Goal: Use online tool/utility: Utilize a website feature to perform a specific function

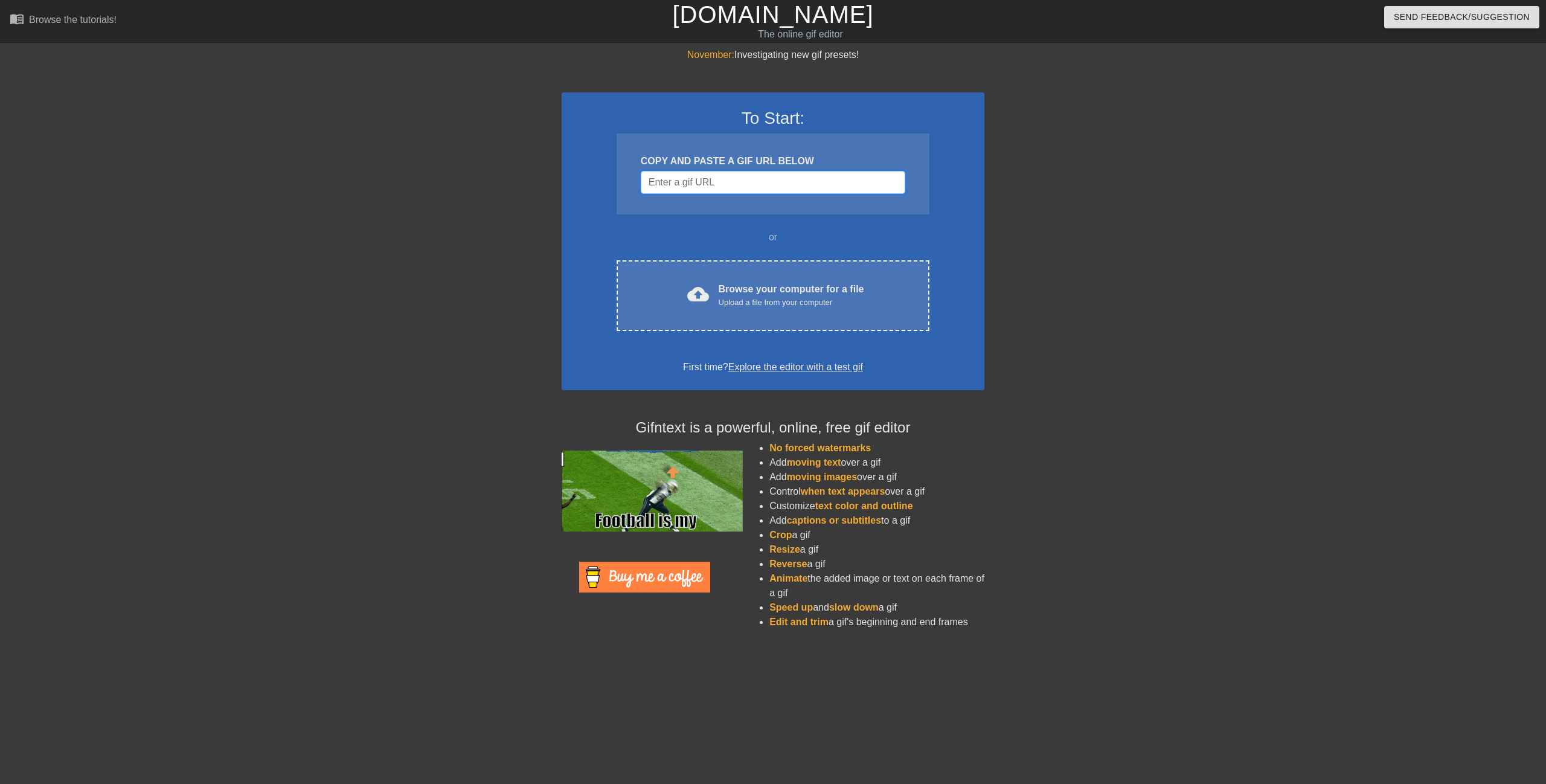
click at [688, 185] on input "Username" at bounding box center [773, 182] width 265 height 23
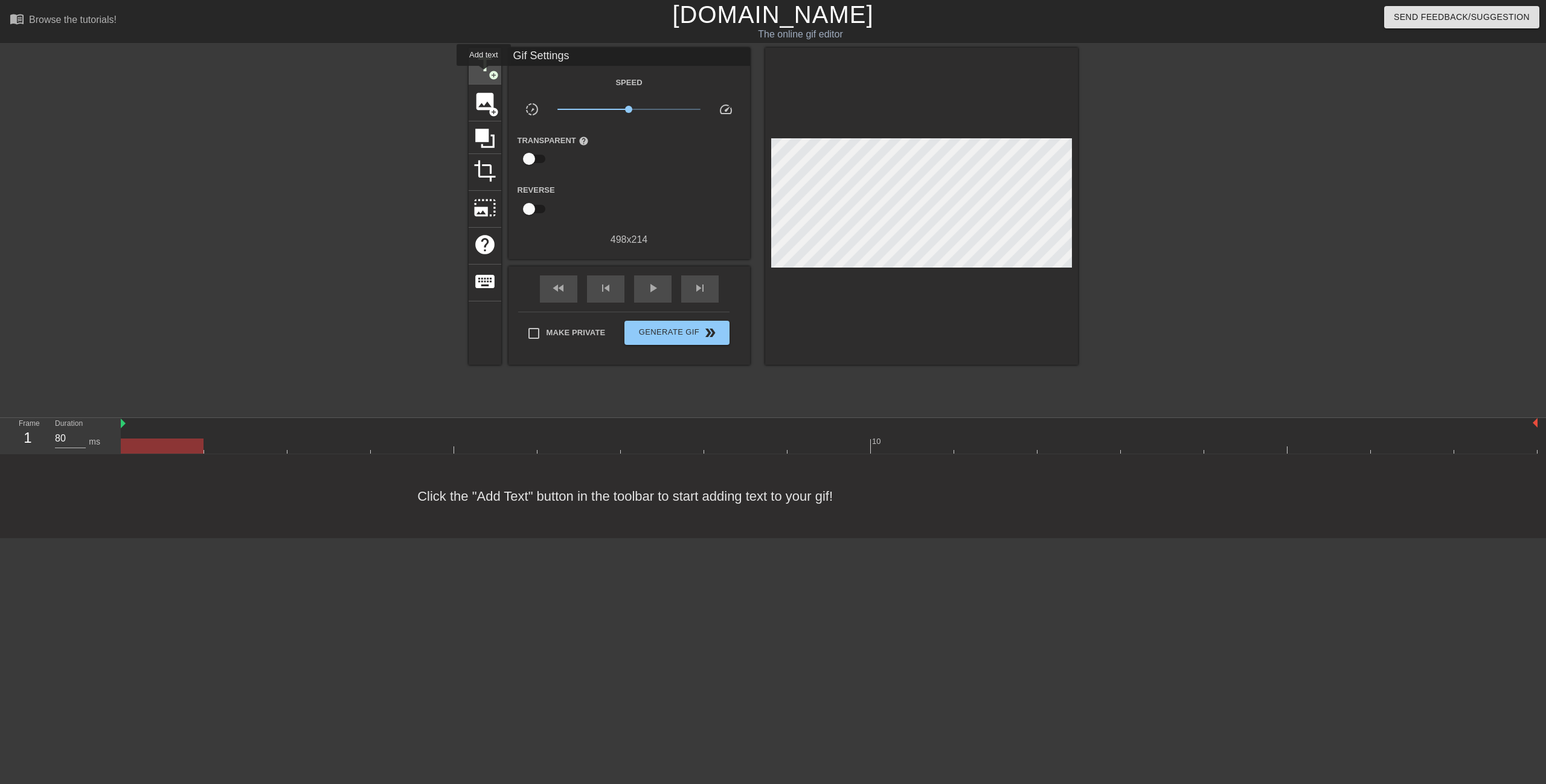
click at [484, 74] on span "title" at bounding box center [484, 64] width 23 height 23
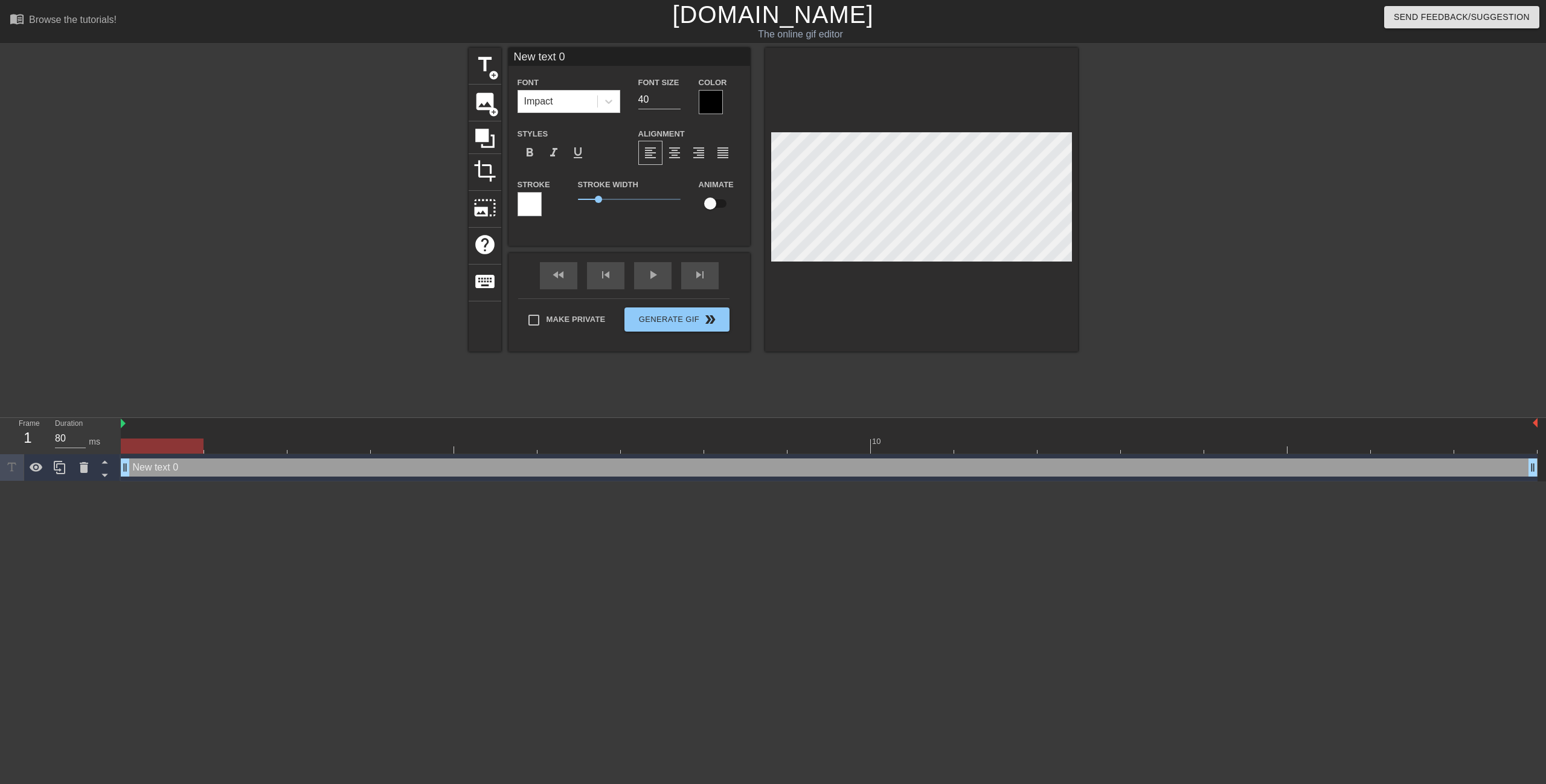
click at [702, 100] on div at bounding box center [710, 102] width 24 height 24
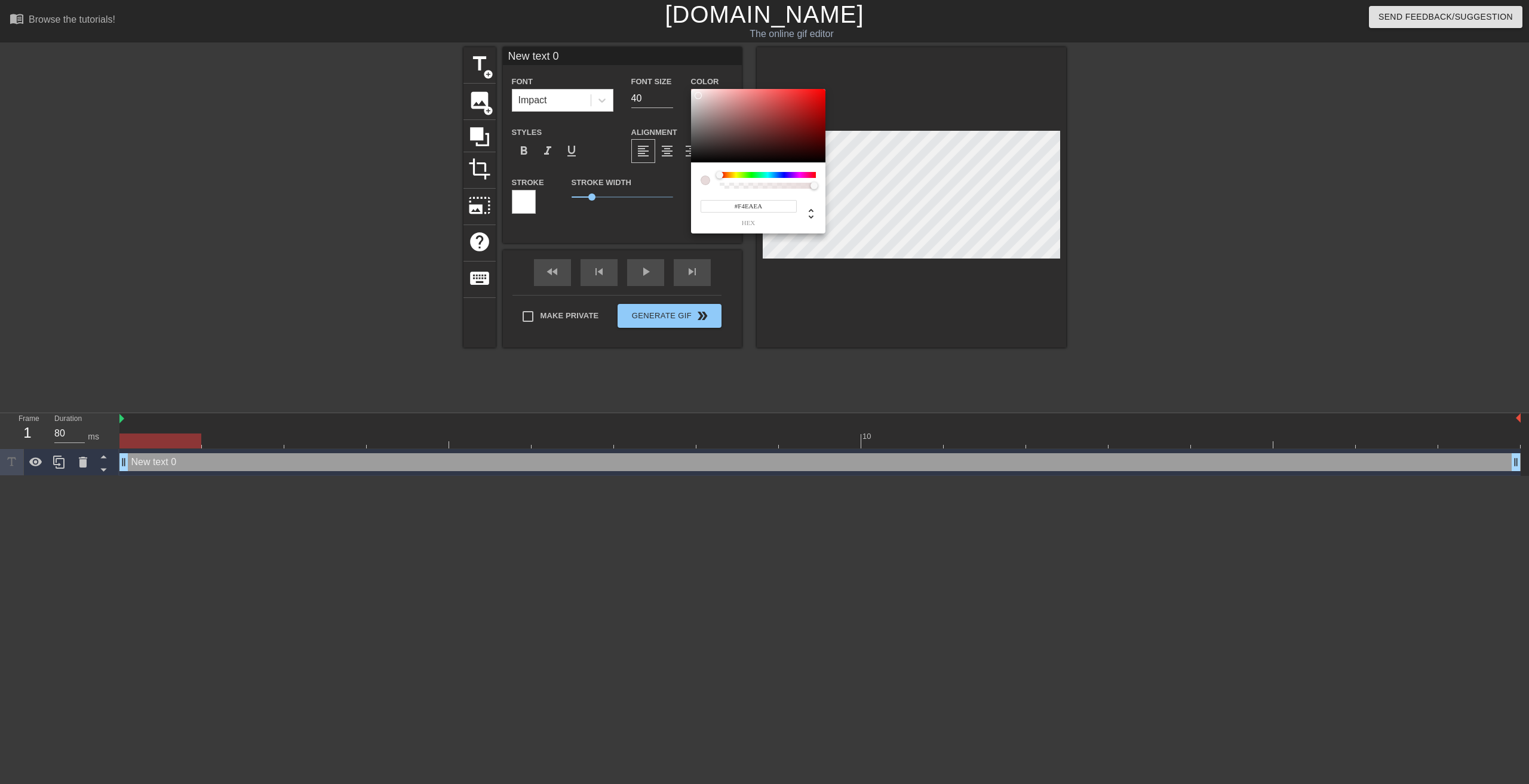
type input "#FFFFFF"
drag, startPoint x: 698, startPoint y: 95, endPoint x: 675, endPoint y: 77, distance: 29.2
click at [677, 77] on div "#FFFFFF hex" at bounding box center [764, 392] width 1529 height 784
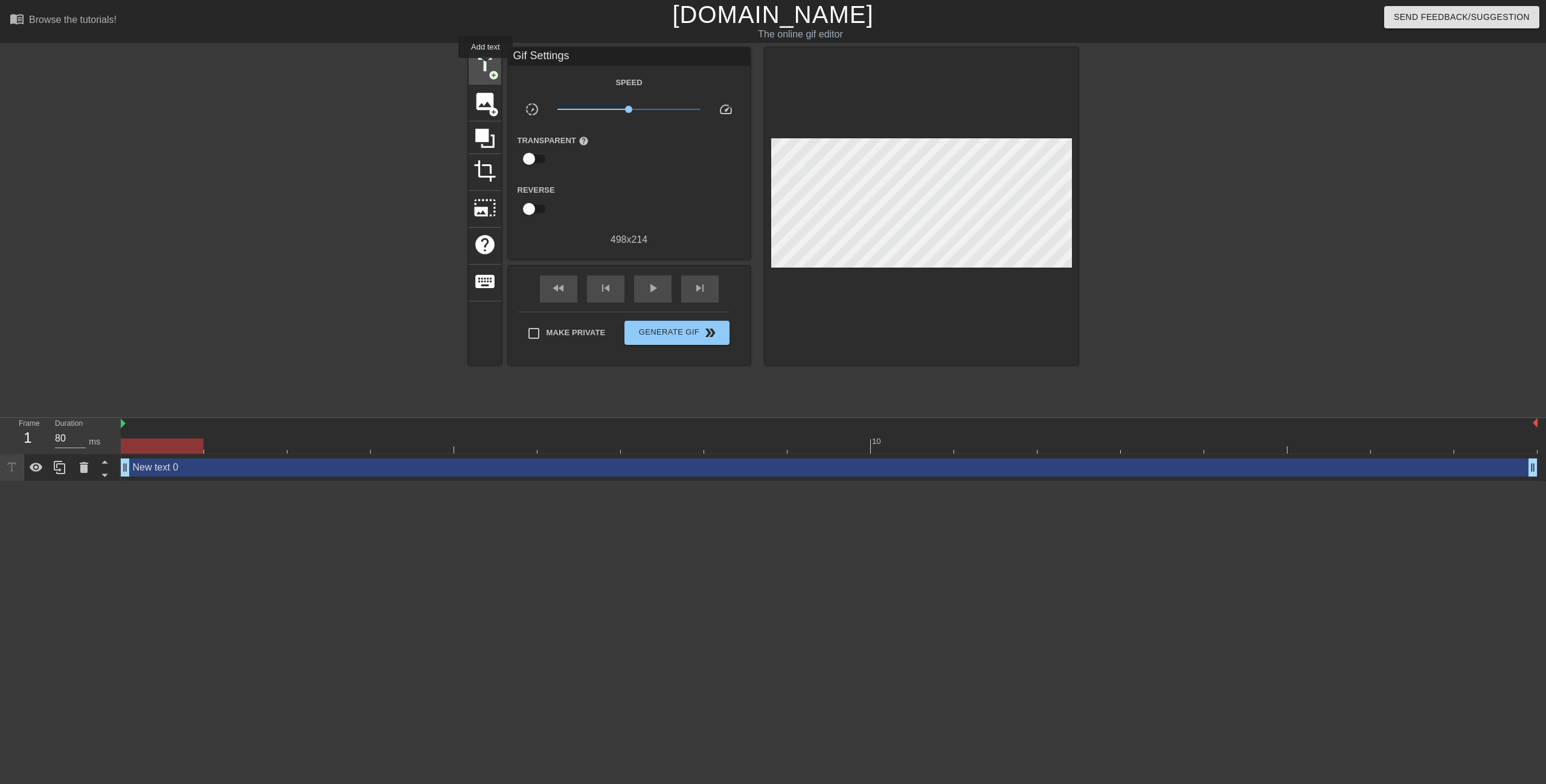
click at [486, 67] on span "title" at bounding box center [484, 64] width 23 height 23
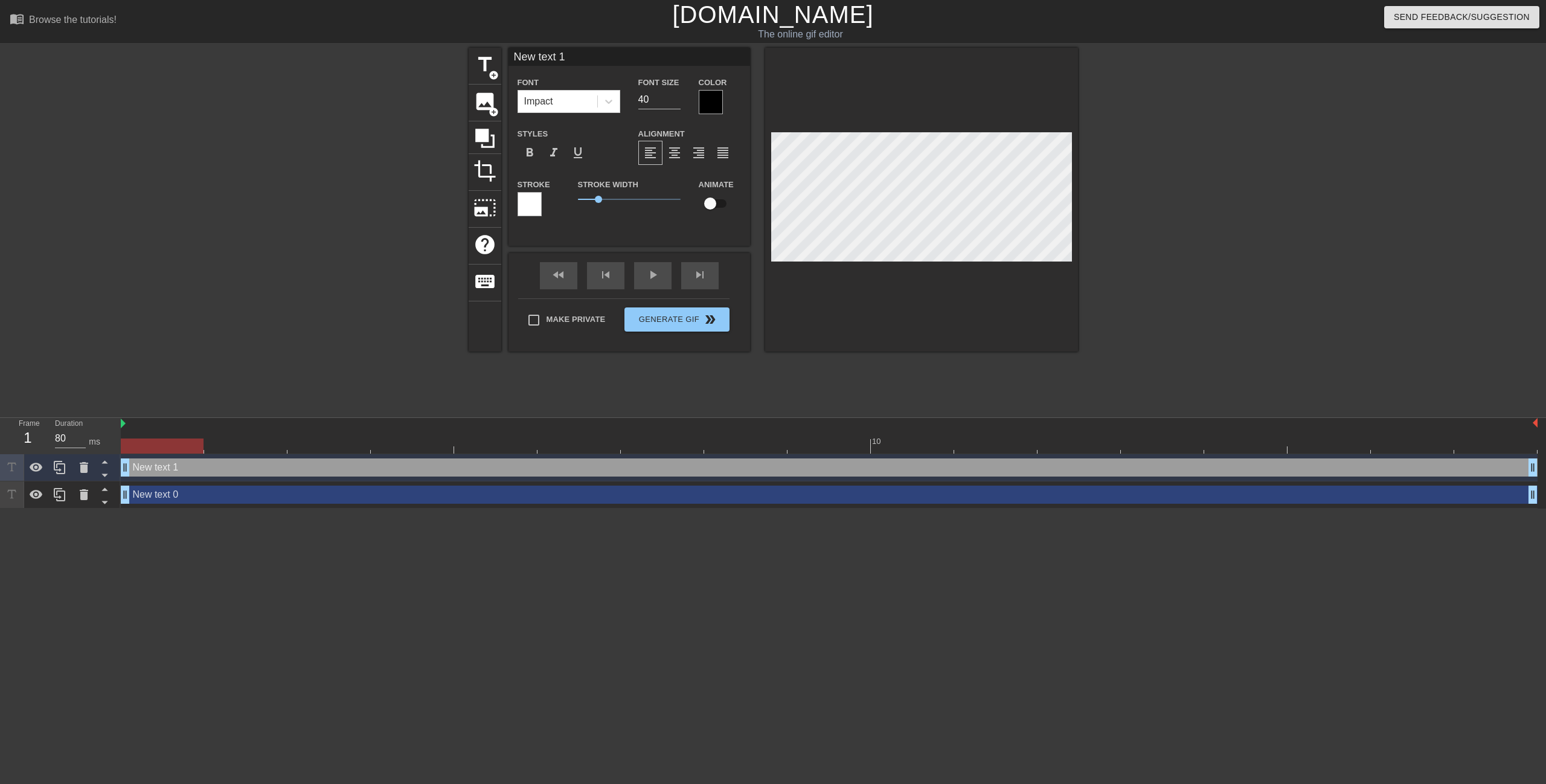
click at [153, 468] on div "New text 1 drag_handle drag_handle" at bounding box center [829, 467] width 1417 height 18
click at [530, 206] on div at bounding box center [529, 204] width 24 height 24
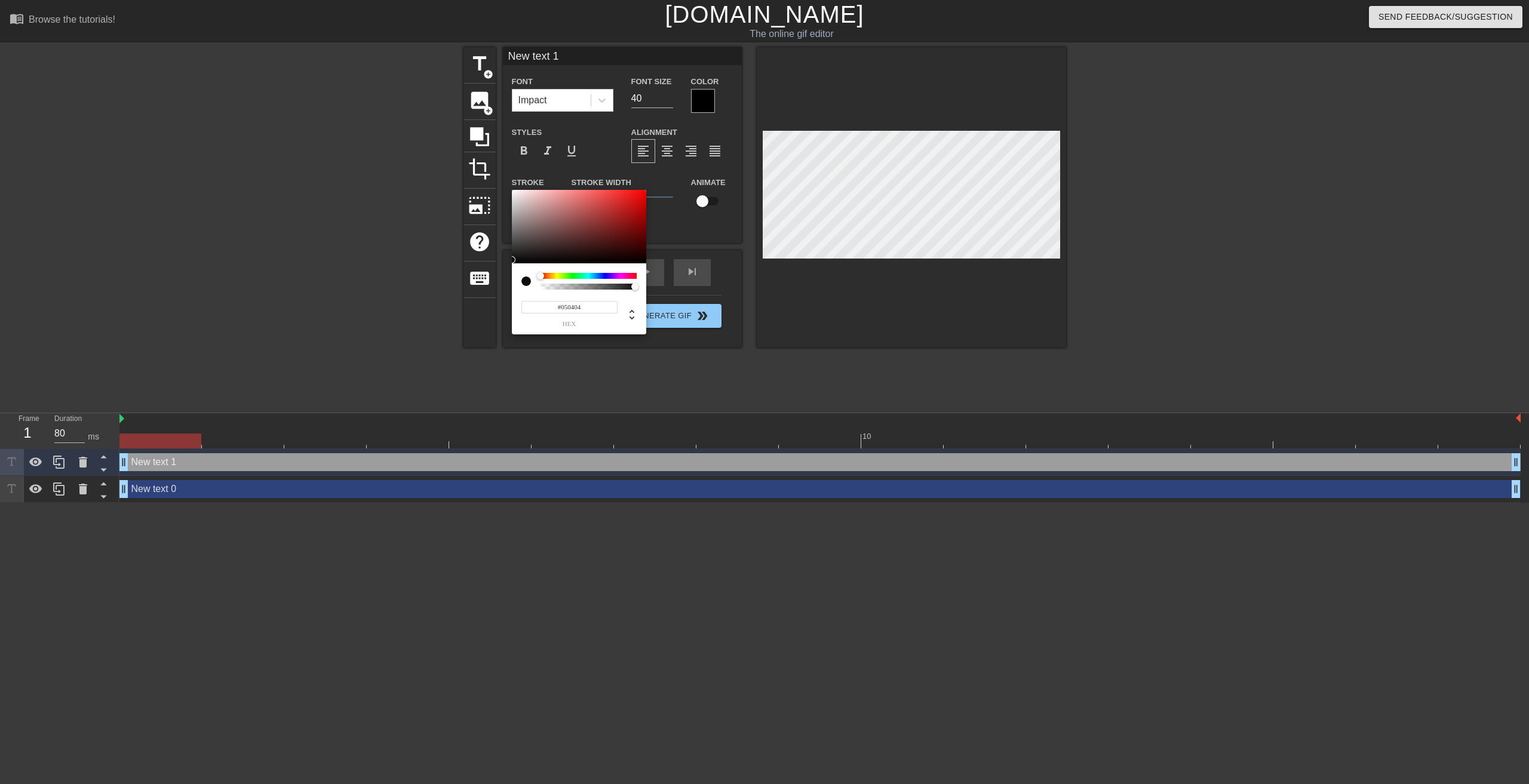
type input "#000000"
drag, startPoint x: 524, startPoint y: 198, endPoint x: 512, endPoint y: 267, distance: 70.0
click at [512, 267] on div "#000000 hex" at bounding box center [579, 262] width 134 height 145
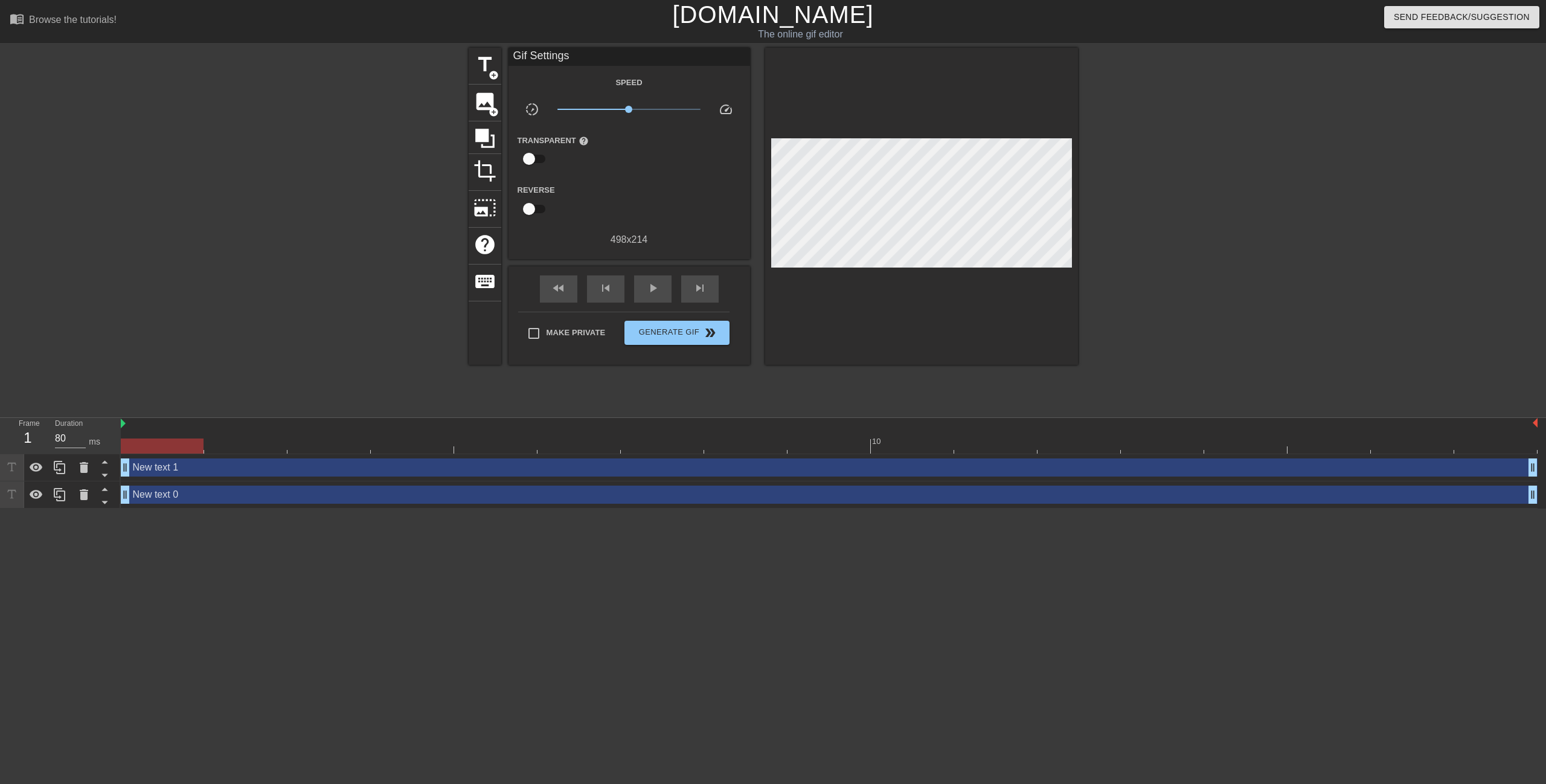
click at [218, 469] on div "New text 1 drag_handle drag_handle" at bounding box center [829, 467] width 1417 height 18
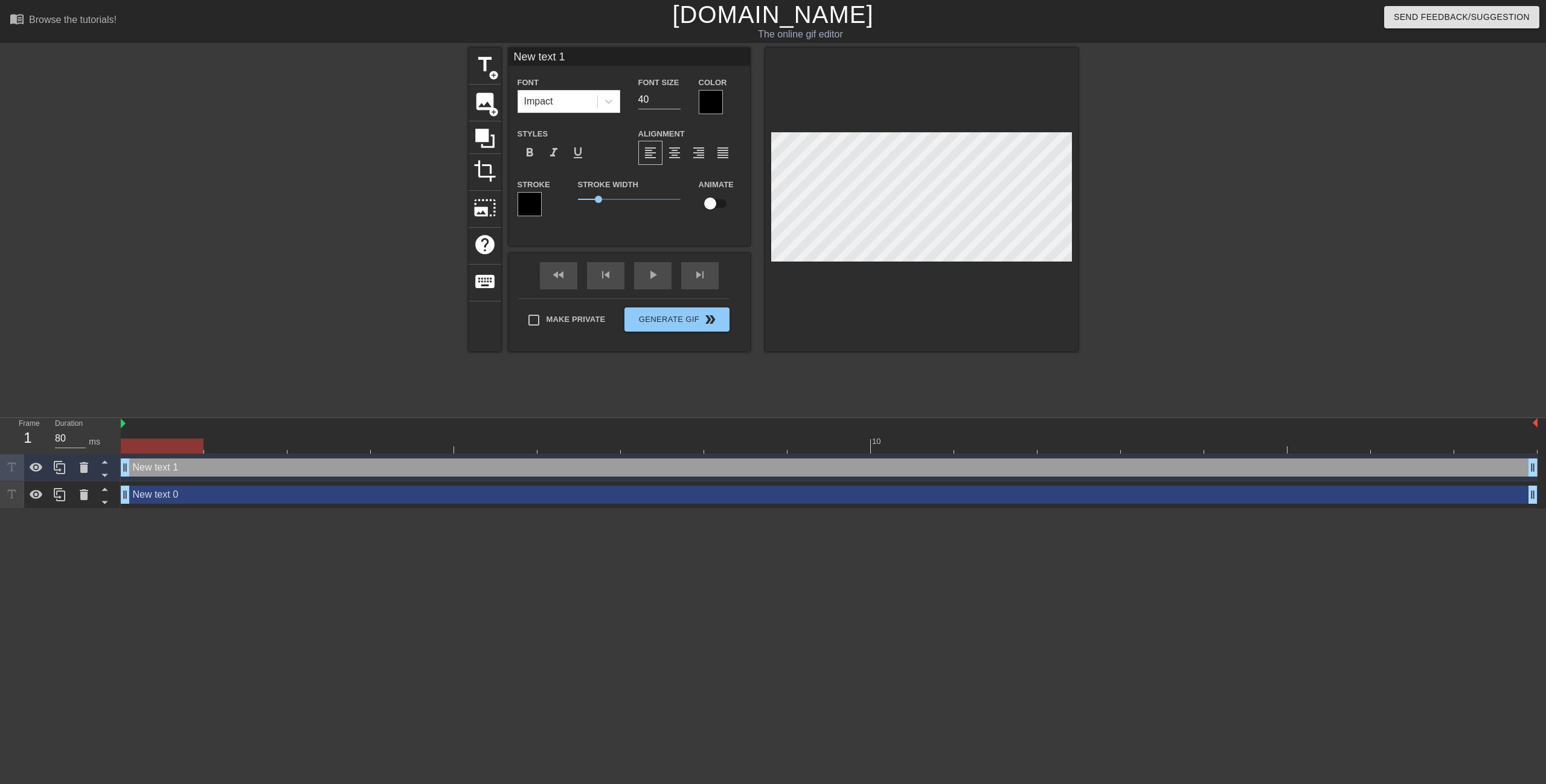
click at [700, 100] on div at bounding box center [710, 102] width 24 height 24
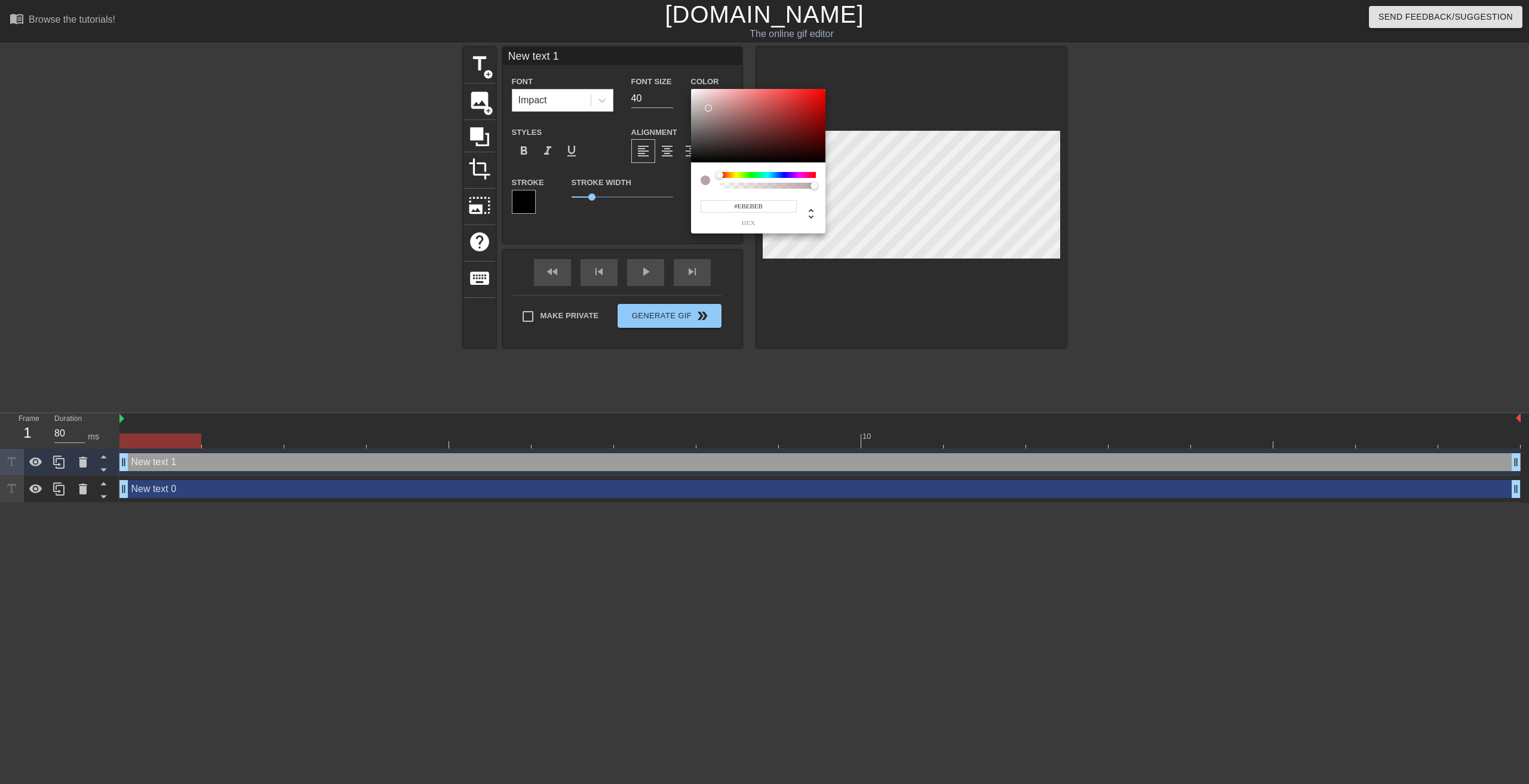
type input "#FFFFFF"
drag, startPoint x: 704, startPoint y: 105, endPoint x: 678, endPoint y: 83, distance: 34.1
click at [678, 83] on div "#FFFFFF hex" at bounding box center [764, 392] width 1529 height 784
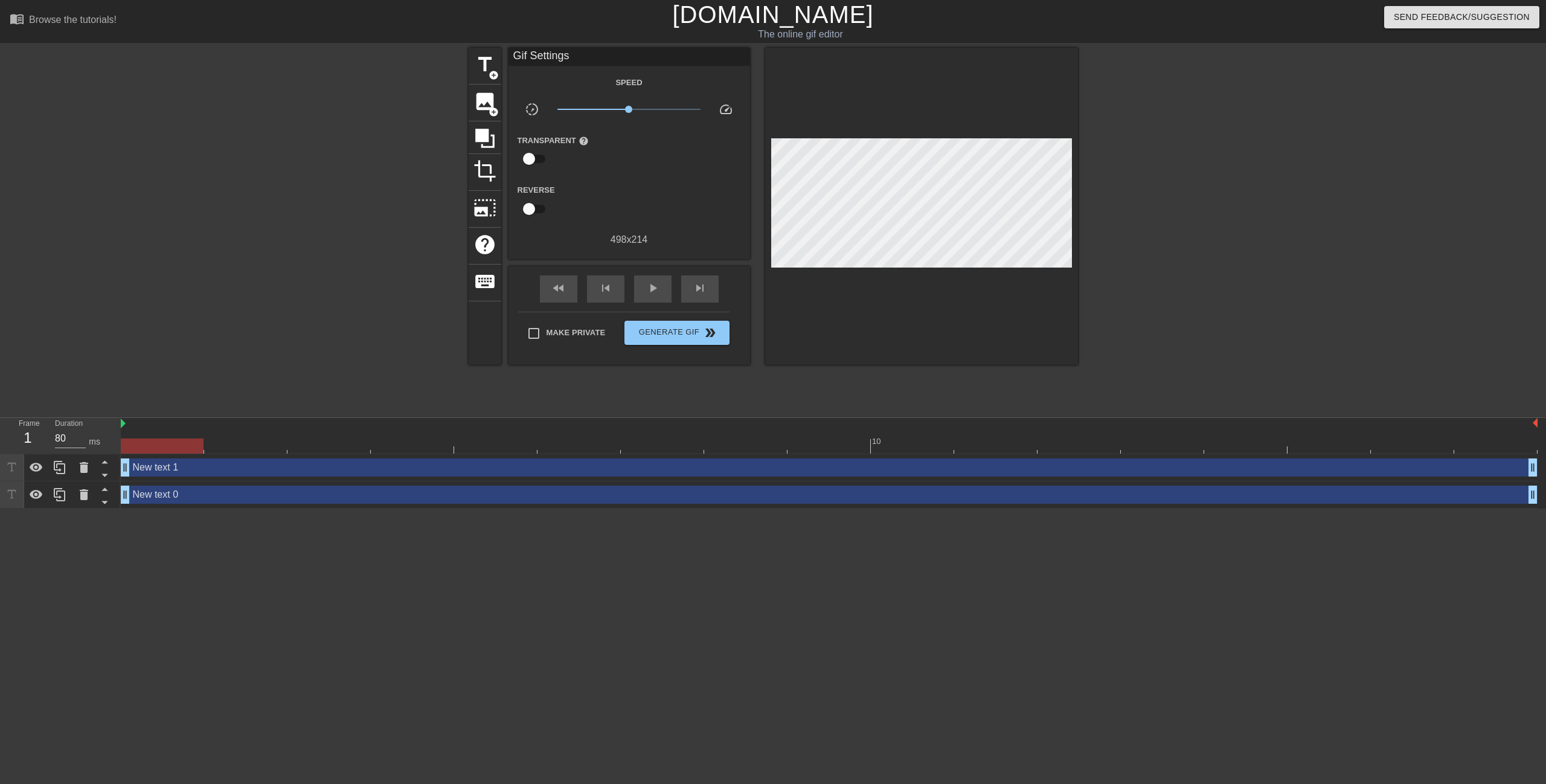
click at [203, 471] on div "New text 1 drag_handle drag_handle" at bounding box center [829, 467] width 1417 height 18
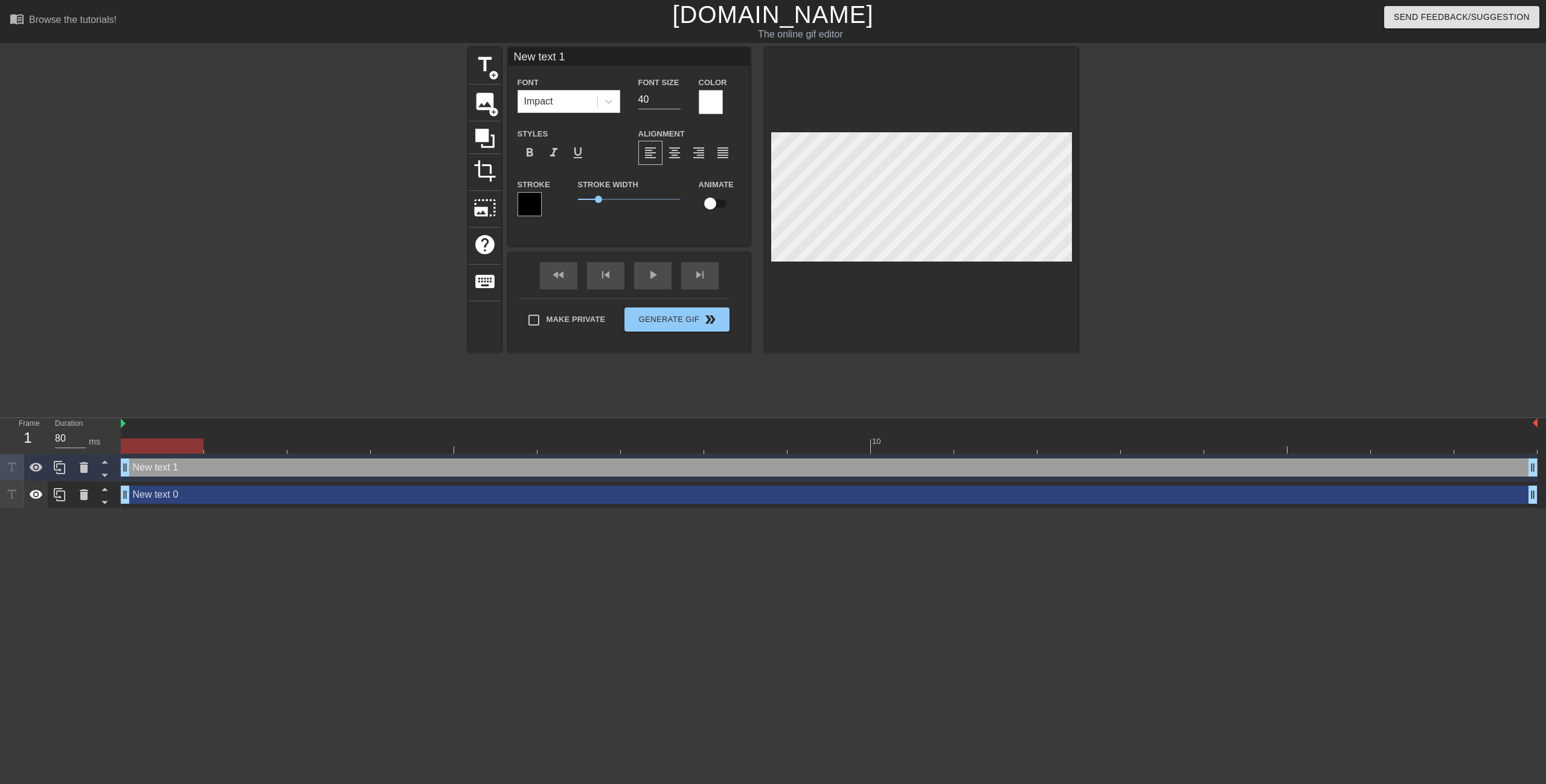
click at [39, 495] on icon at bounding box center [36, 495] width 14 height 14
type input "M"
type textarea "M"
type input "Mi"
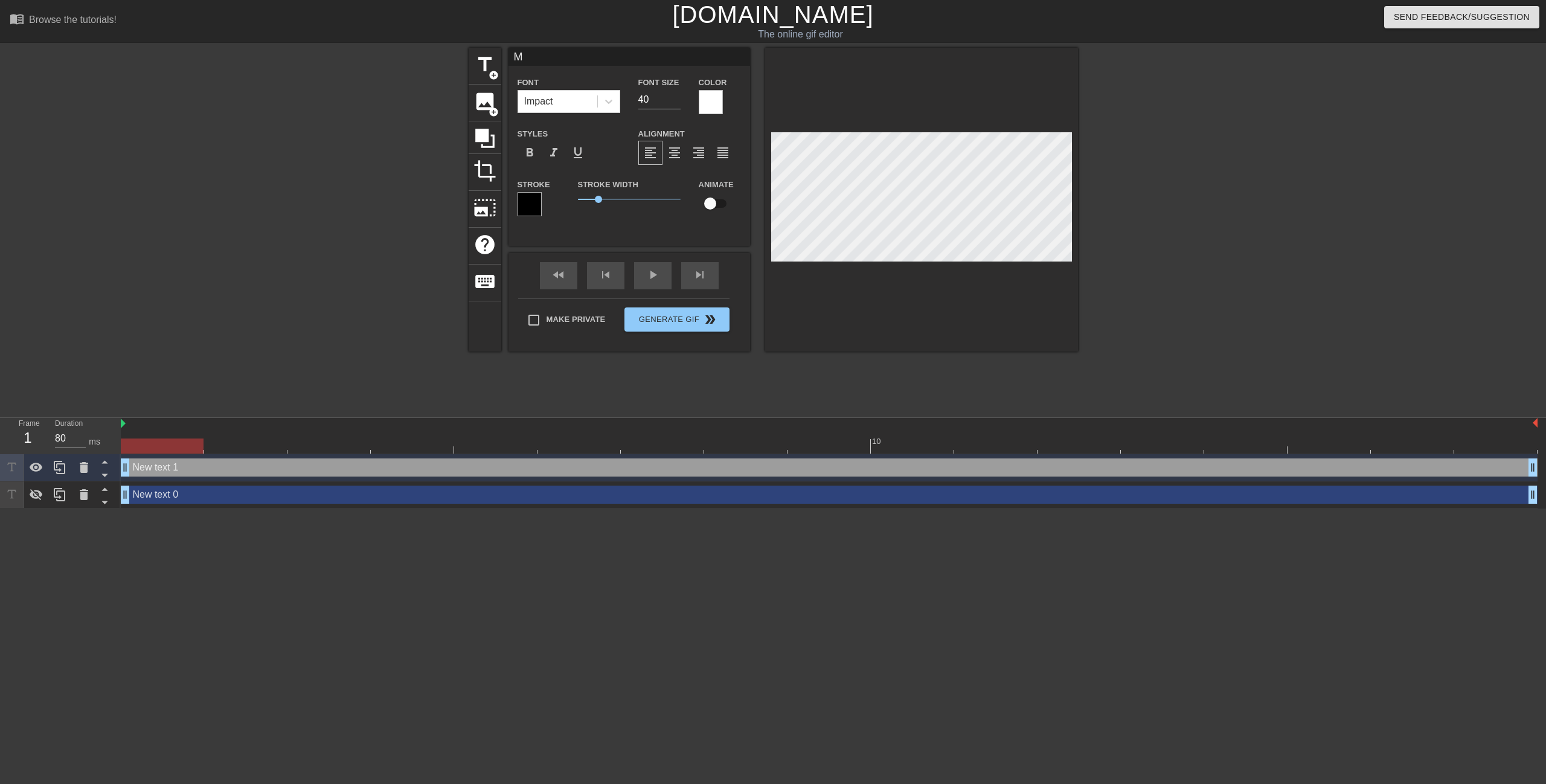
type textarea "Mi"
type input "Mic"
type textarea "Mic"
type input "Mich"
type textarea "Mich"
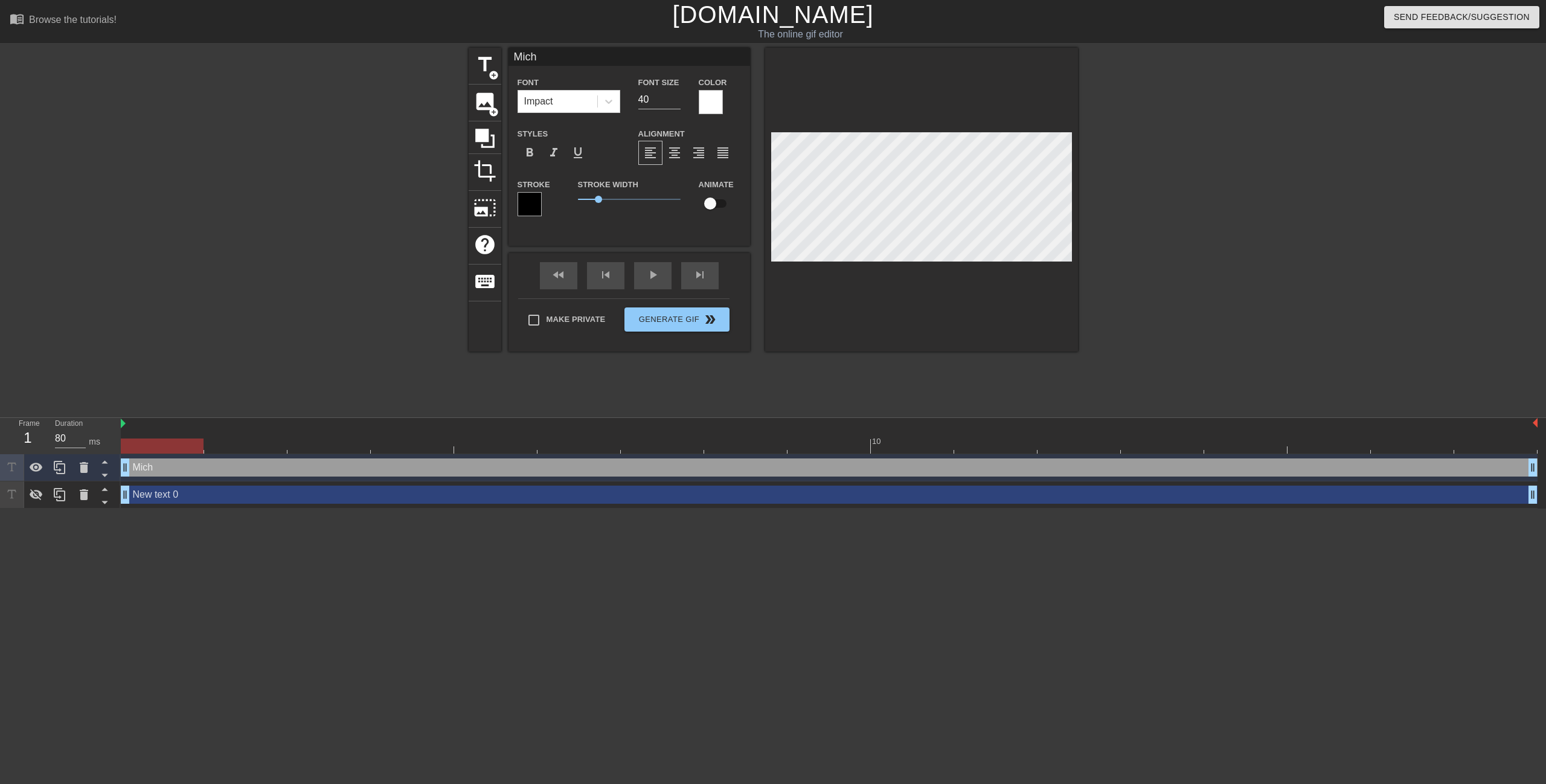
type input "Micha"
type textarea "Micha"
type input "Michae"
type textarea "Michae"
type input "[PERSON_NAME]"
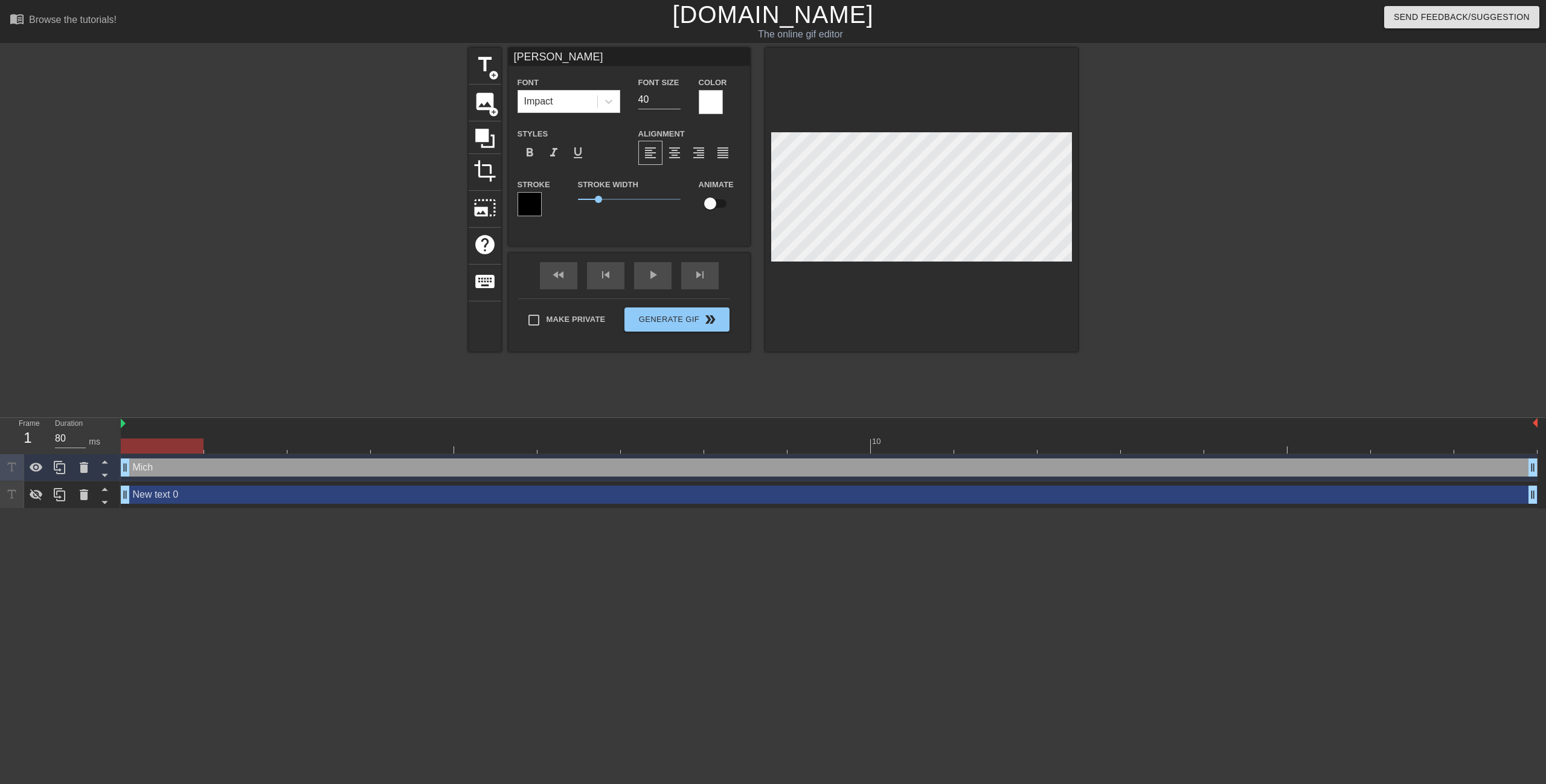
scroll to position [2, 3]
type textarea "[PERSON_NAME]"
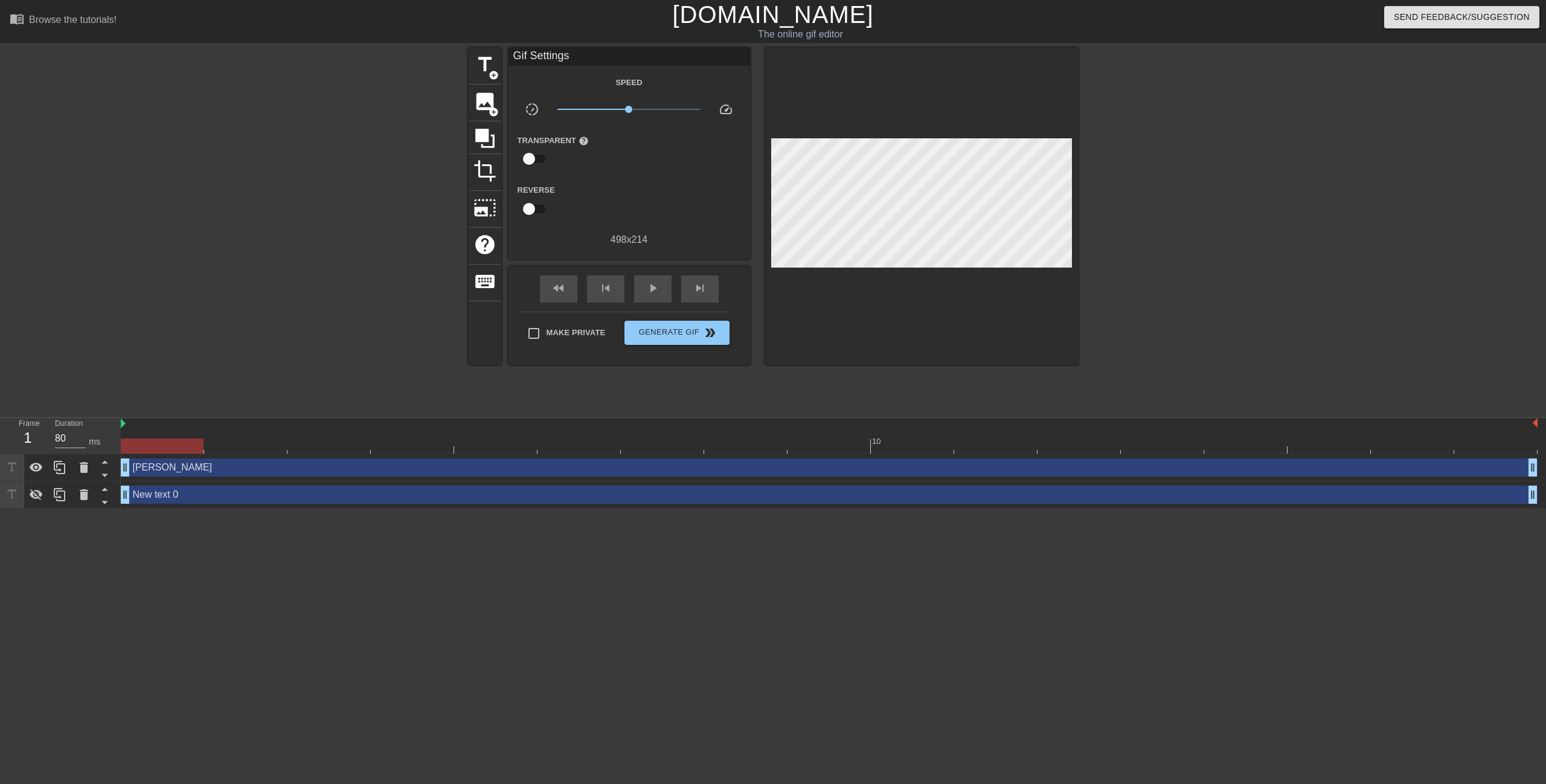
drag, startPoint x: 199, startPoint y: 496, endPoint x: 208, endPoint y: 497, distance: 9.1
click at [200, 496] on div "New text 0 drag_handle drag_handle" at bounding box center [829, 495] width 1417 height 18
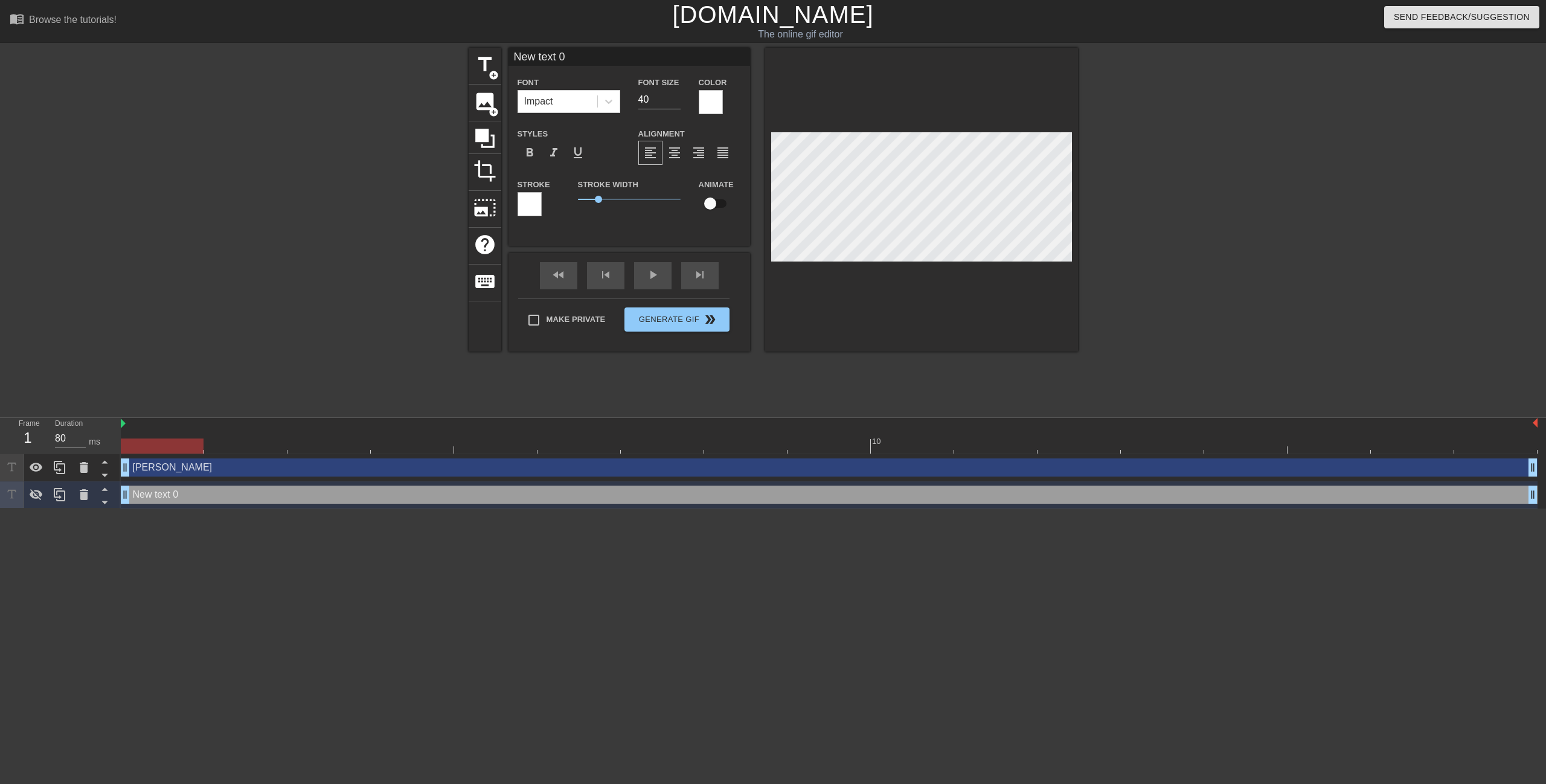
click at [528, 199] on div at bounding box center [529, 204] width 24 height 24
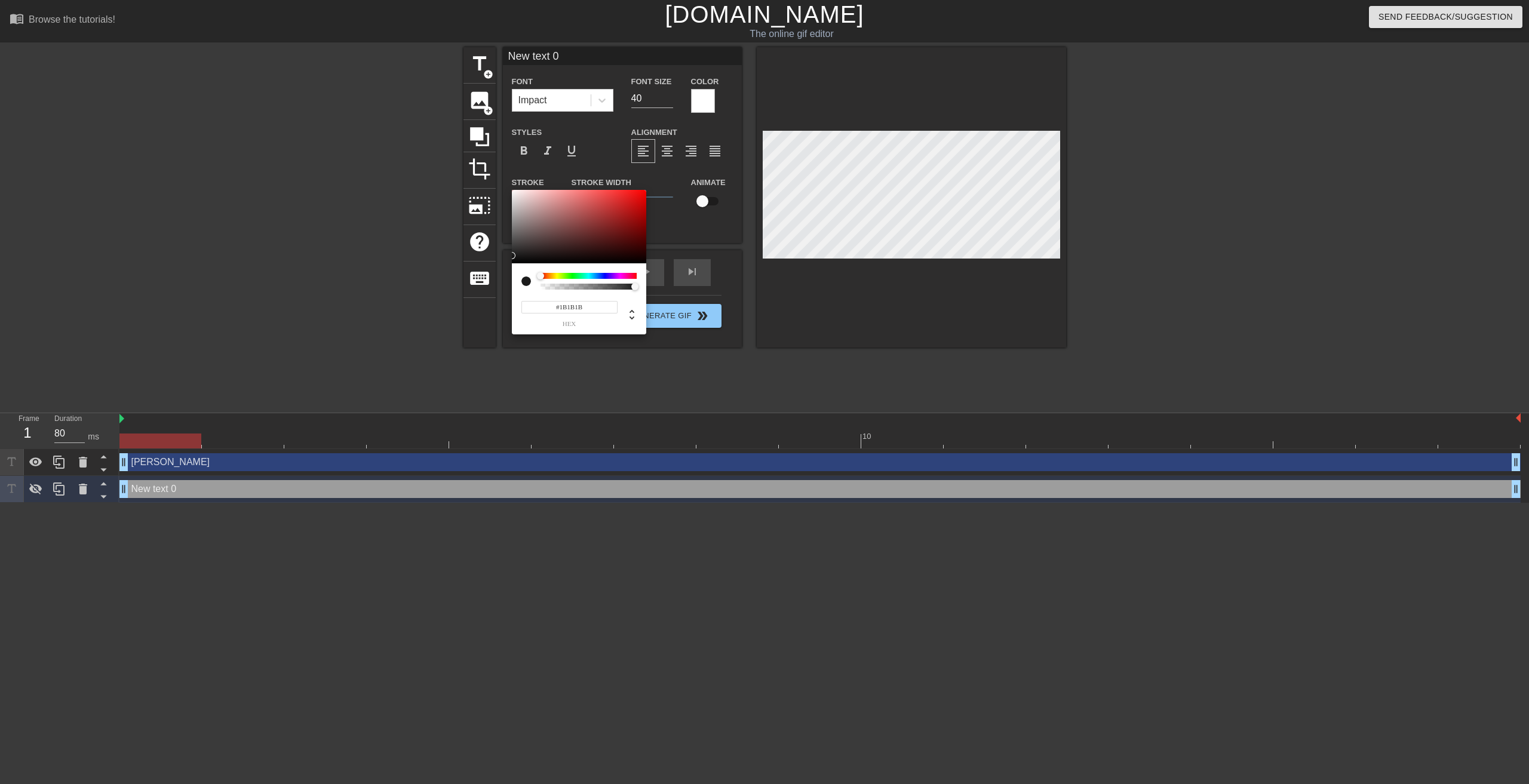
type input "#000000"
drag, startPoint x: 528, startPoint y: 243, endPoint x: 485, endPoint y: 292, distance: 65.2
click at [485, 292] on div "#000000 hex" at bounding box center [764, 392] width 1529 height 784
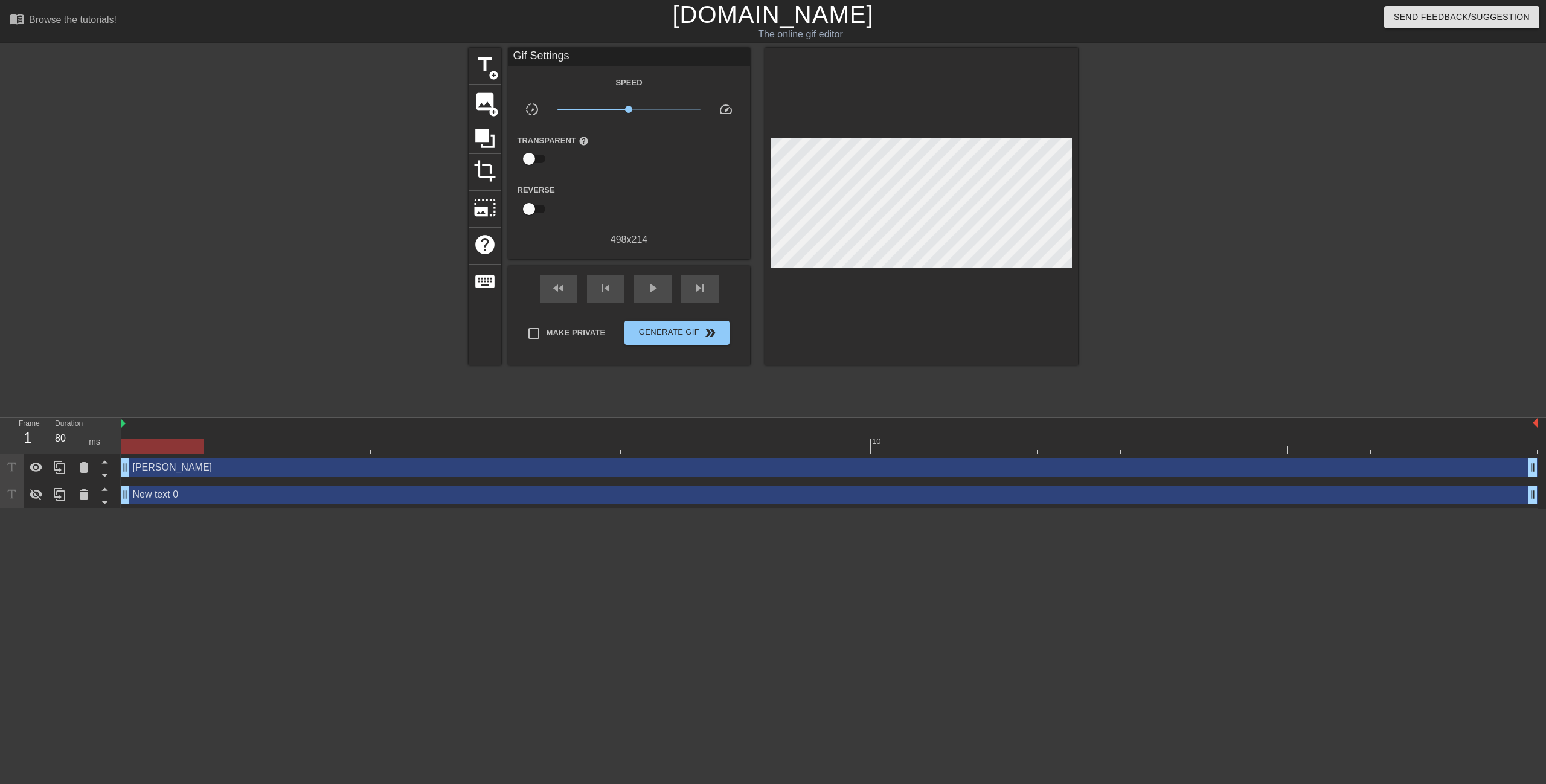
click at [521, 498] on div "New text 0 drag_handle drag_handle" at bounding box center [829, 495] width 1417 height 18
click at [176, 497] on div "New text 0 drag_handle drag_handle" at bounding box center [829, 495] width 1417 height 18
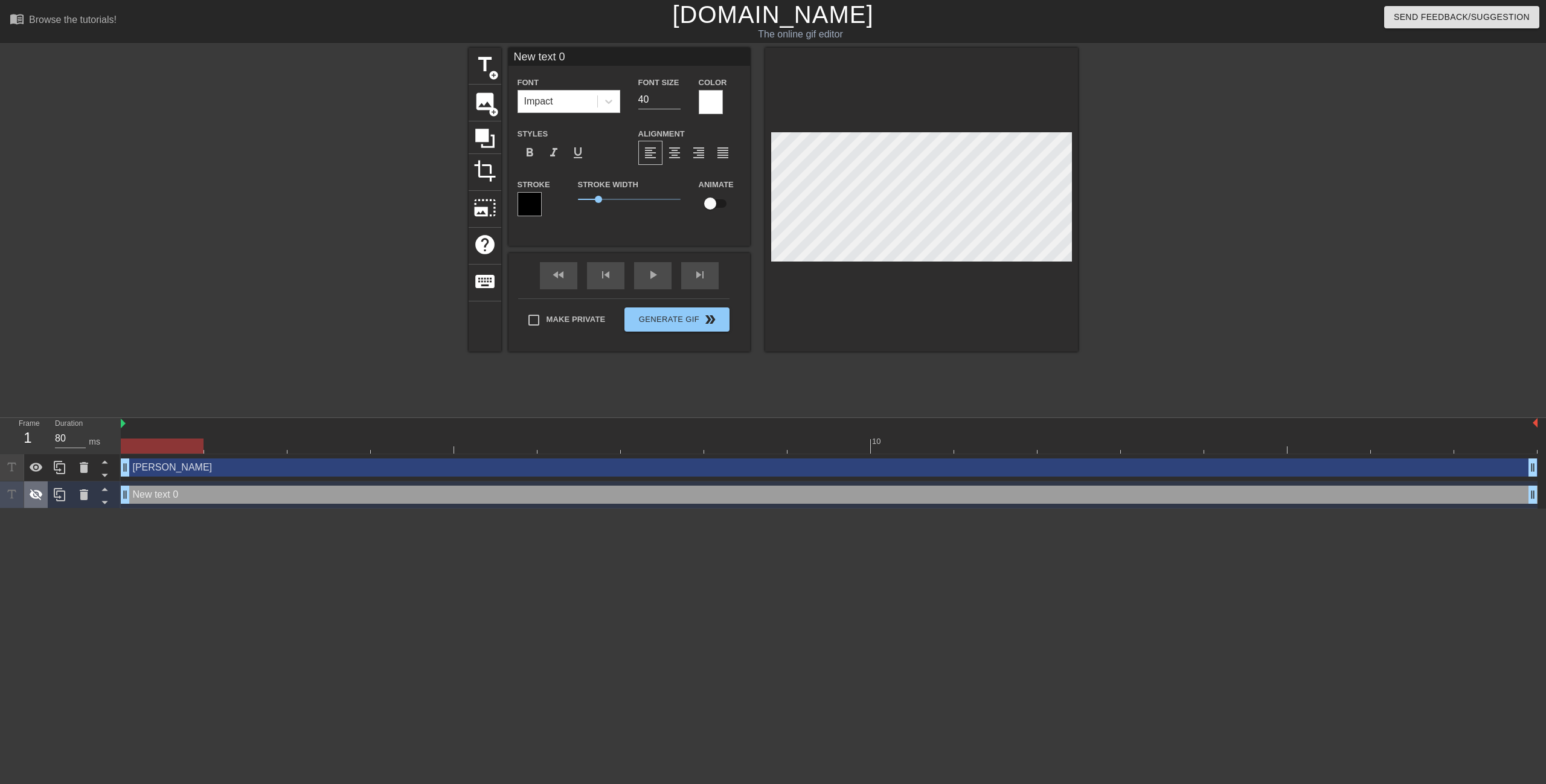
click at [43, 498] on icon at bounding box center [36, 495] width 14 height 14
click at [40, 474] on icon at bounding box center [36, 467] width 14 height 14
type input "T"
type textarea "T"
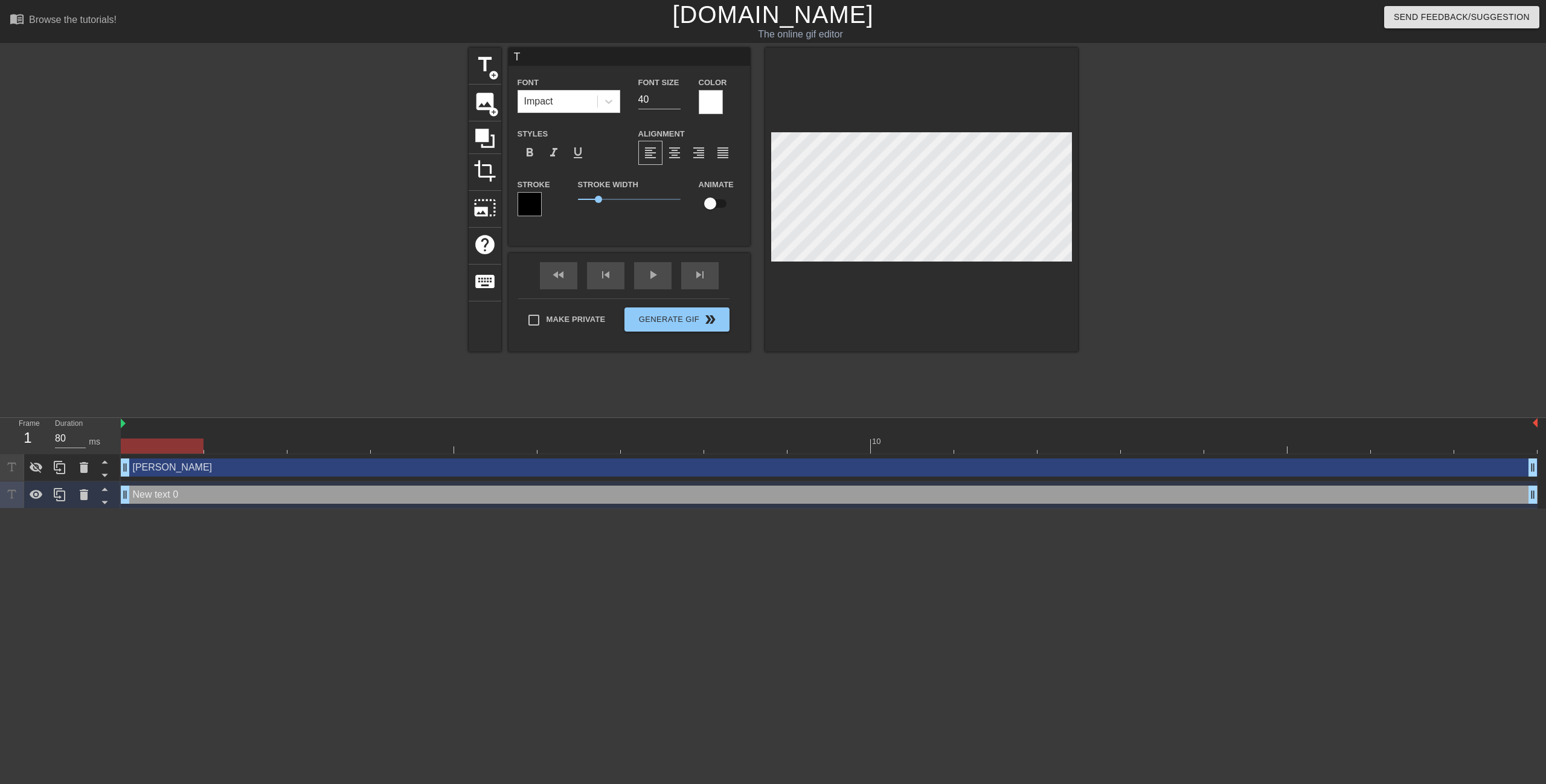
type input "Tr"
type textarea "Tr"
type input "Tri"
type textarea "Tri"
type input "Tria"
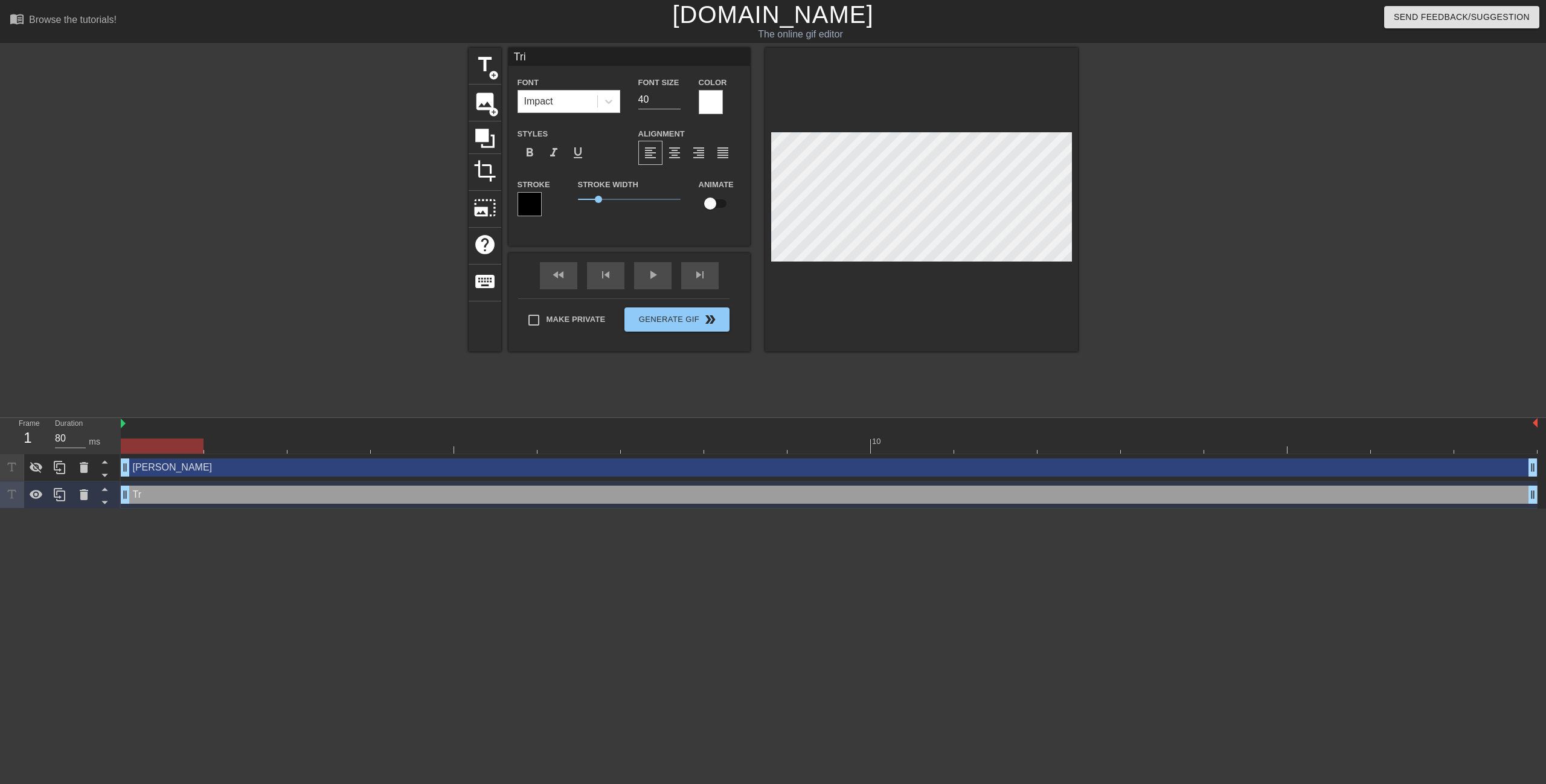
type textarea "Tria"
type input "Triag"
type textarea "Triag"
type input "Triage"
type textarea "Triage"
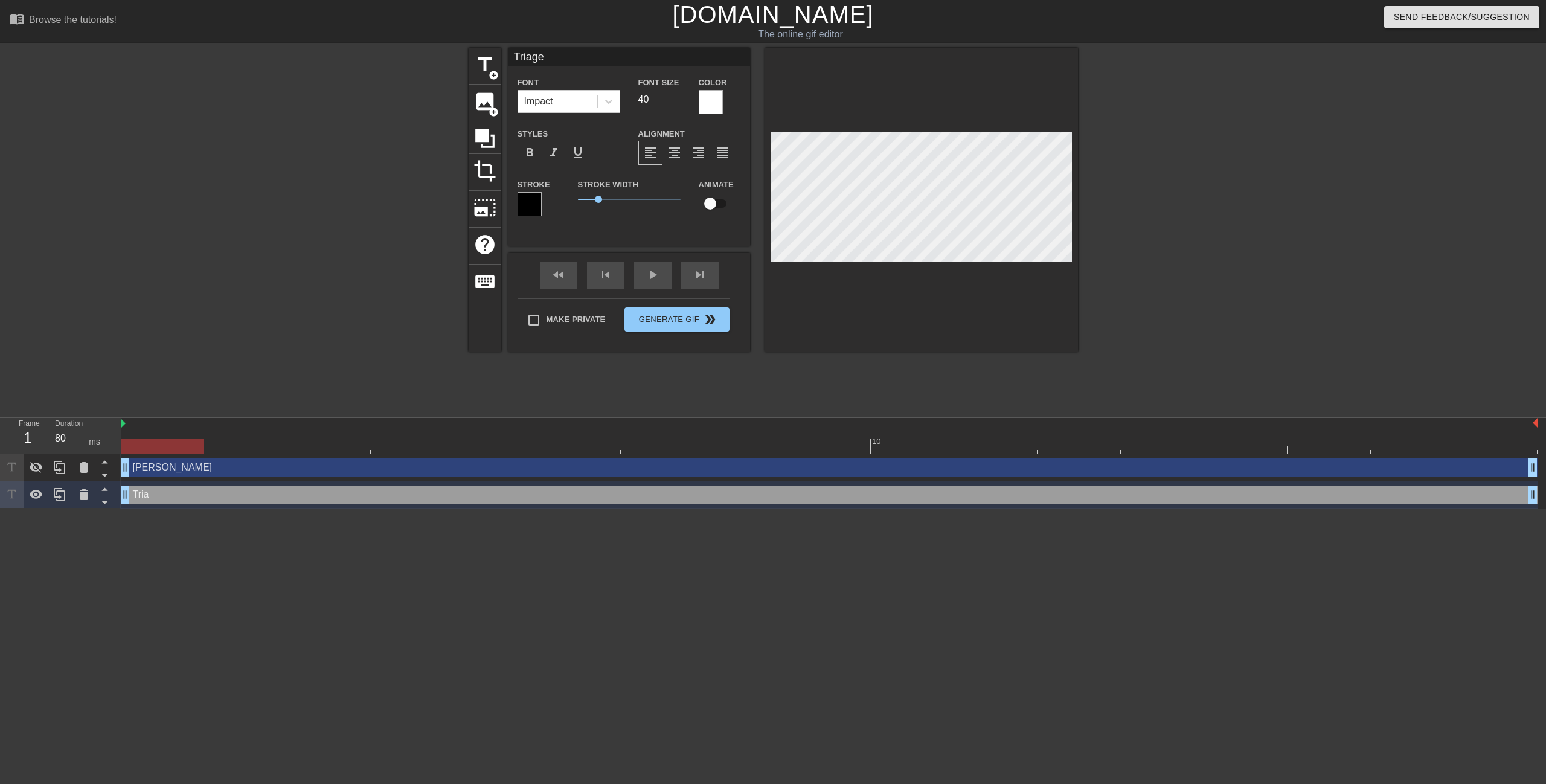
scroll to position [2, 2]
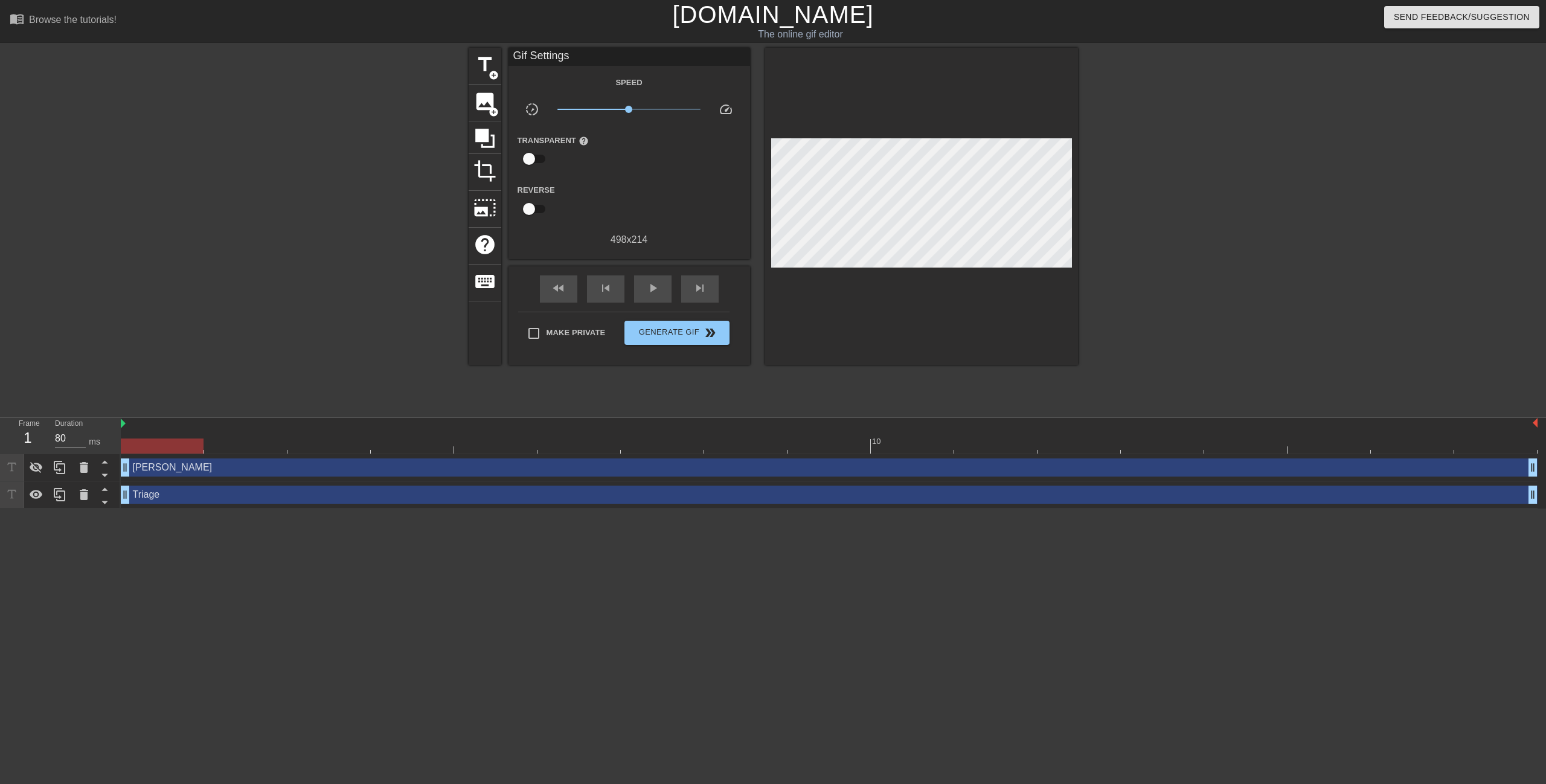
click at [1226, 286] on div at bounding box center [1183, 229] width 181 height 363
click at [32, 470] on icon at bounding box center [36, 468] width 14 height 12
drag, startPoint x: 484, startPoint y: 444, endPoint x: 550, endPoint y: 448, distance: 66.1
click at [550, 448] on div at bounding box center [579, 445] width 83 height 15
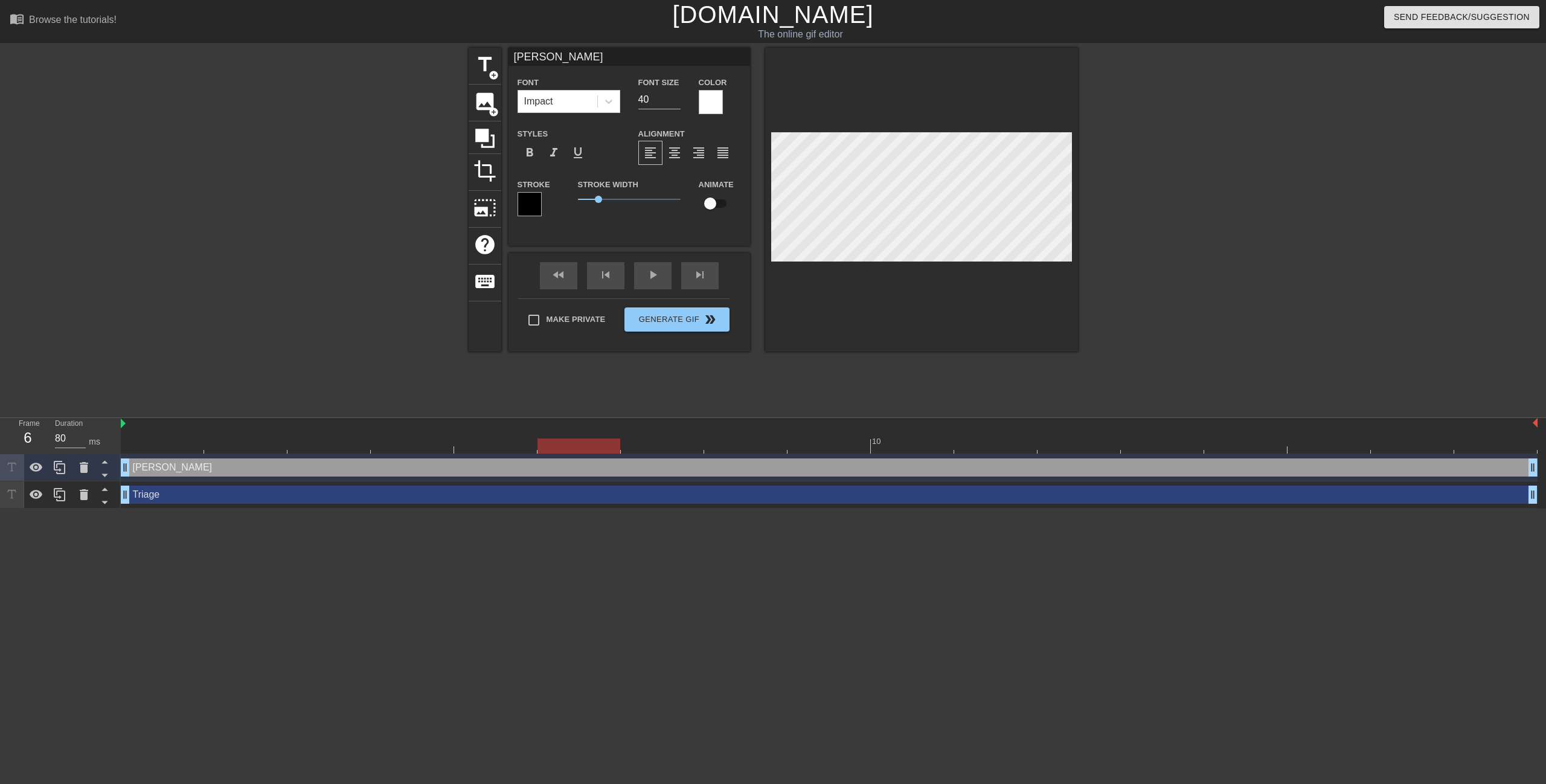
click at [713, 204] on input "checkbox" at bounding box center [710, 203] width 69 height 23
checkbox input "true"
drag, startPoint x: 603, startPoint y: 448, endPoint x: 717, endPoint y: 447, distance: 114.0
click at [717, 447] on div at bounding box center [746, 445] width 83 height 15
click at [760, 449] on div at bounding box center [746, 445] width 83 height 15
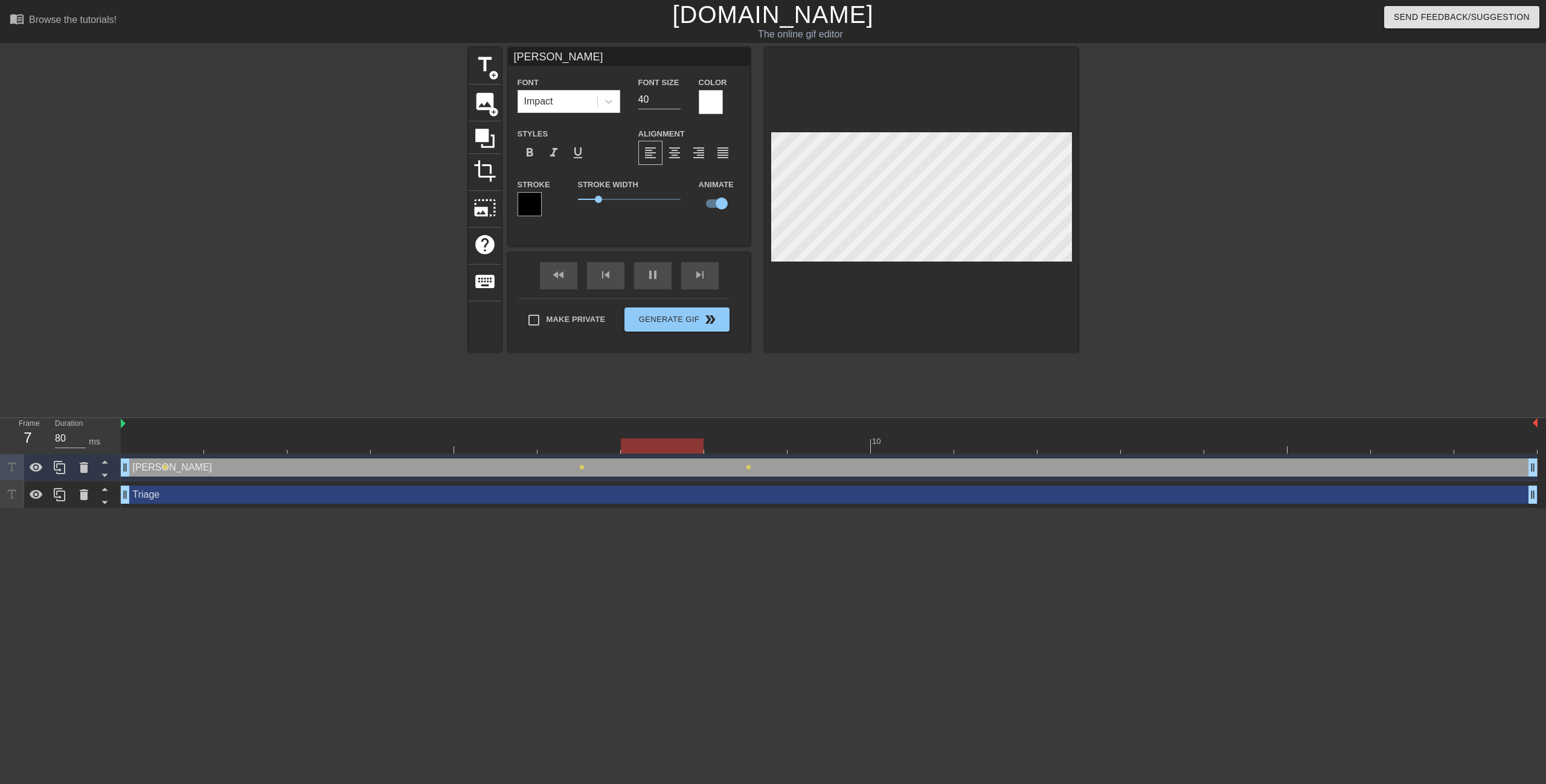
click at [771, 508] on html "menu_book Browse the tutorials! [DOMAIN_NAME] The online gif editor Send Feedba…" at bounding box center [773, 254] width 1546 height 508
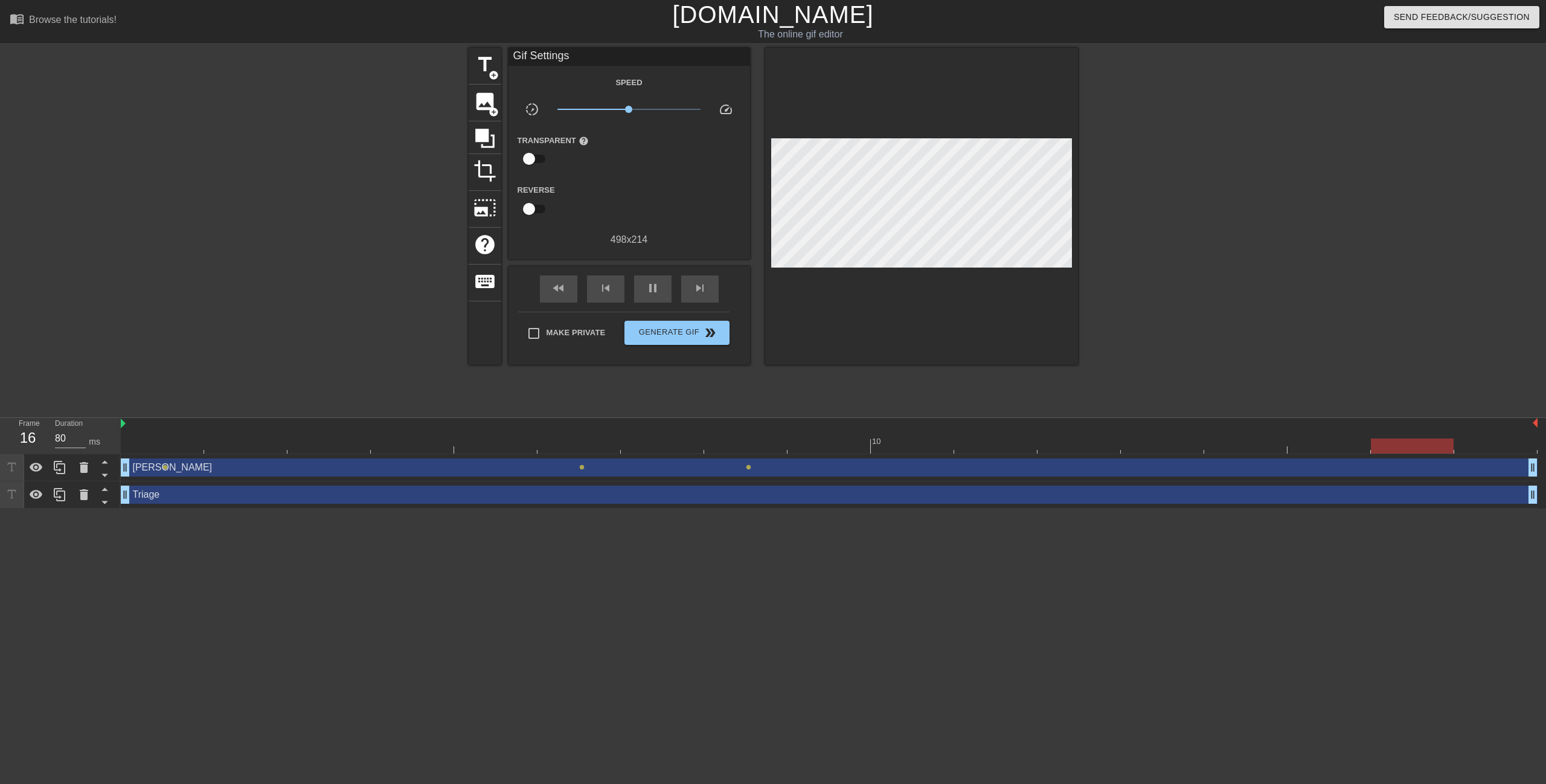
click at [652, 468] on div "[PERSON_NAME] drag_handle drag_handle" at bounding box center [829, 467] width 1417 height 18
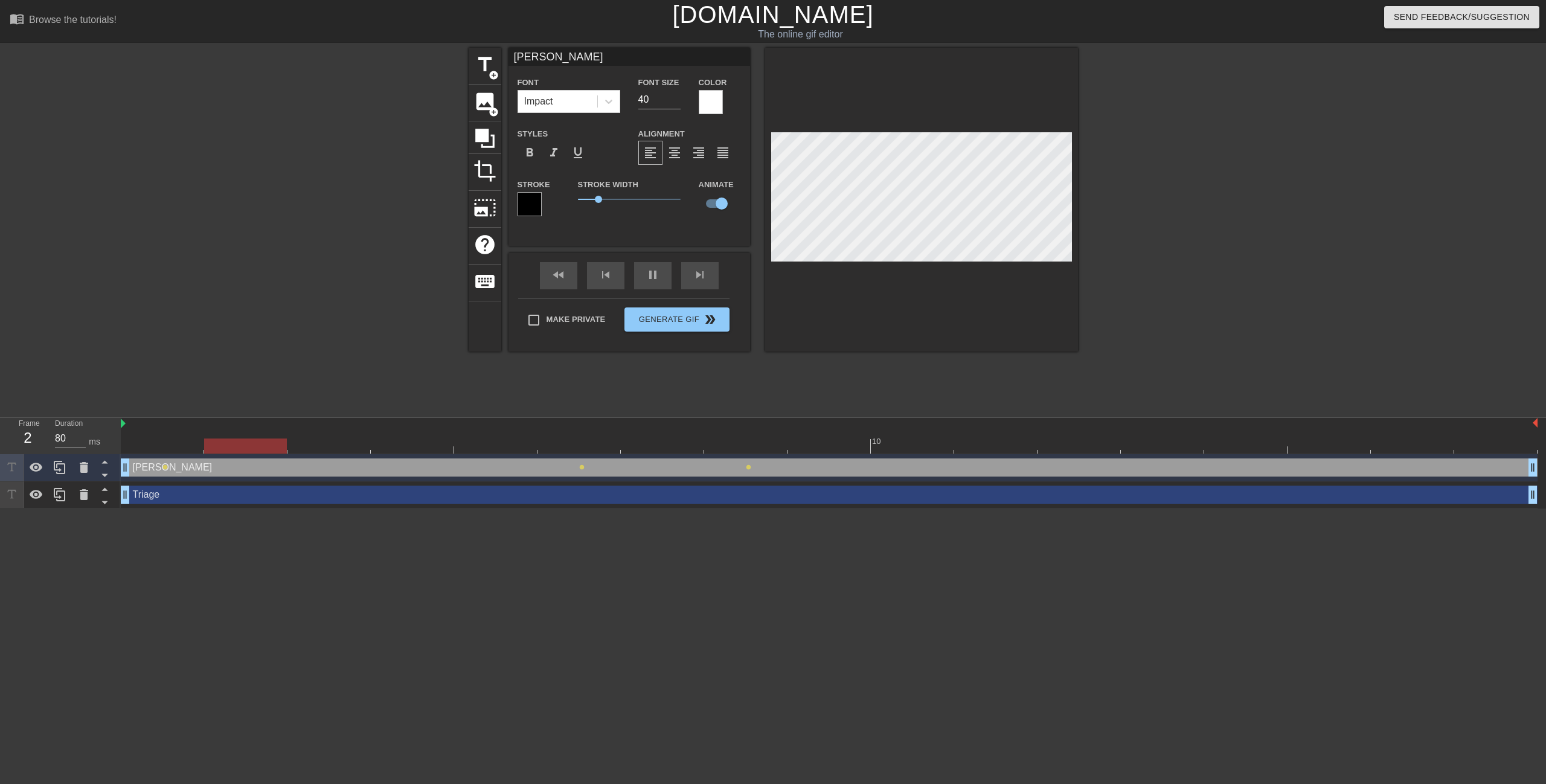
click at [685, 380] on div "title add_circle image add_circle crop photo_size_select_large help keyboard [P…" at bounding box center [773, 229] width 609 height 363
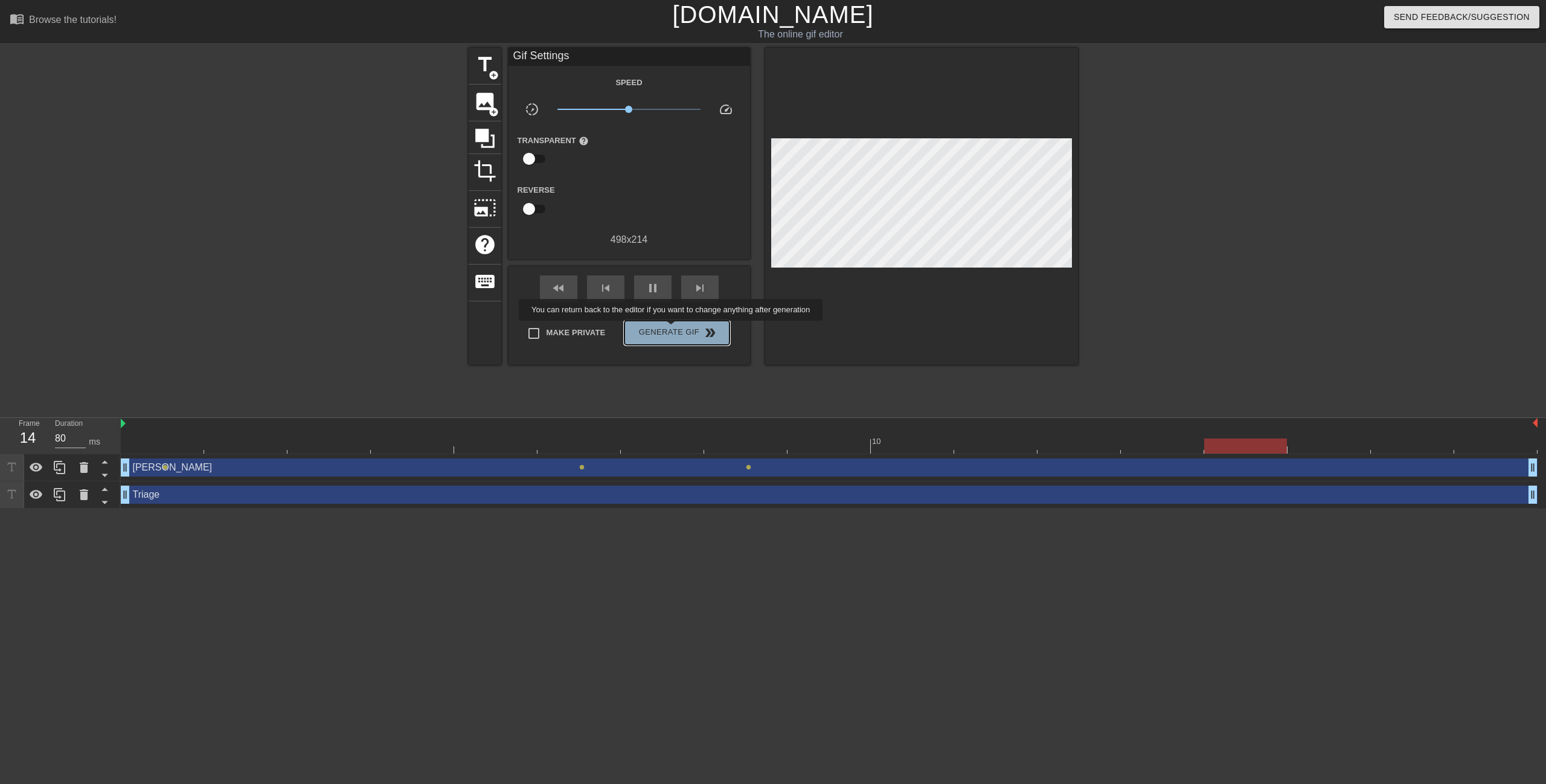
click at [672, 329] on span "Generate Gif double_arrow" at bounding box center [677, 333] width 95 height 14
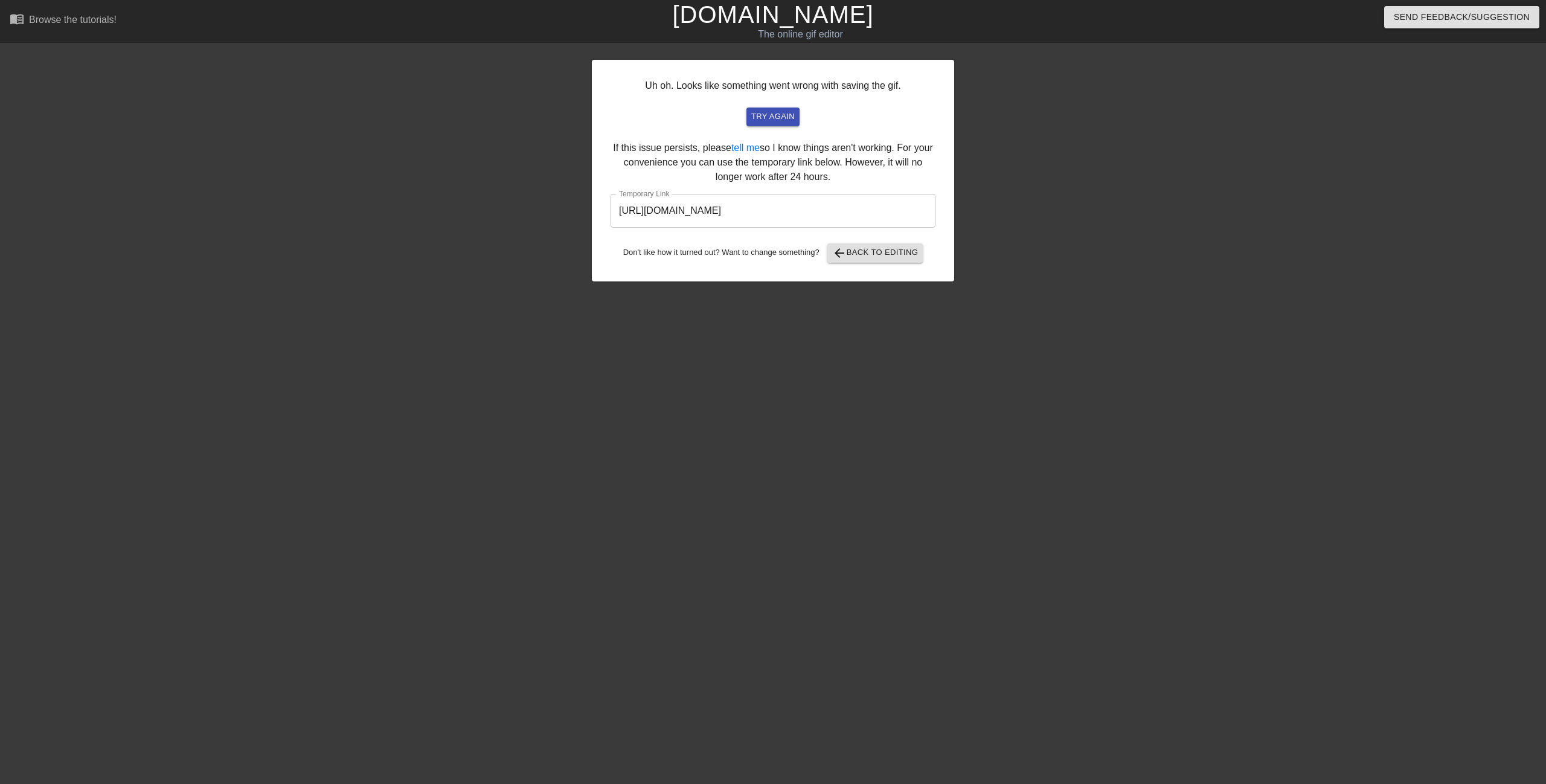
click at [770, 128] on div "Uh oh. Looks like something went wrong with saving the gif. try again If this i…" at bounding box center [773, 170] width 363 height 221
click at [772, 115] on span "try again" at bounding box center [772, 117] width 43 height 14
drag, startPoint x: 880, startPoint y: 215, endPoint x: 555, endPoint y: 211, distance: 325.0
click at [555, 211] on div "Uh oh. Looks like something went wrong with saving the gif. try again If this i…" at bounding box center [773, 229] width 1546 height 363
